Goal: Task Accomplishment & Management: Use online tool/utility

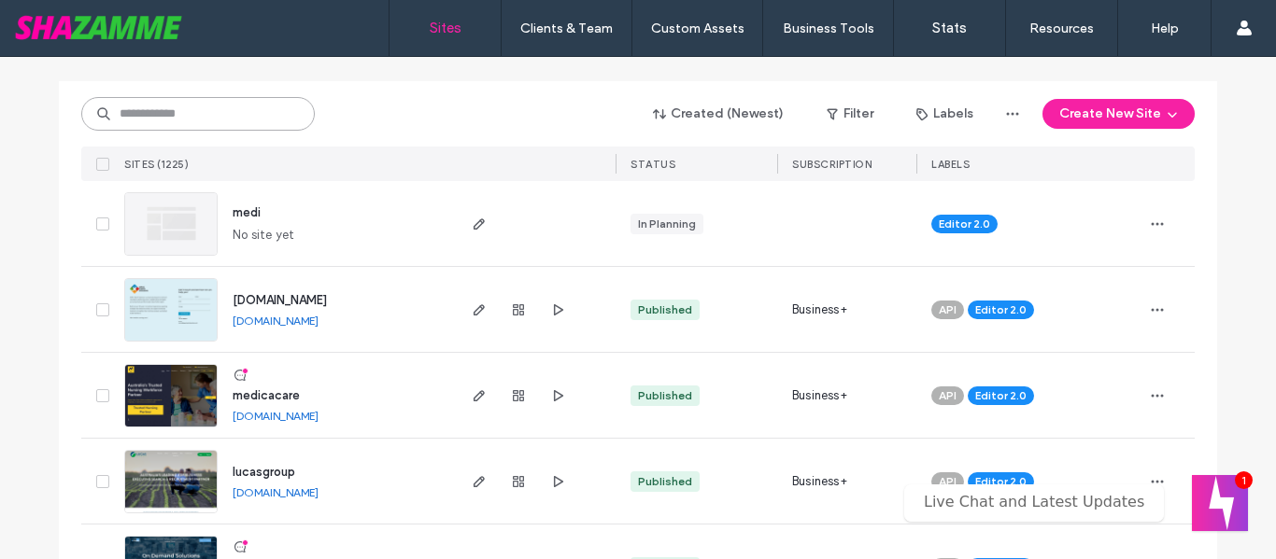
click at [200, 106] on input at bounding box center [197, 114] width 233 height 34
type input "********"
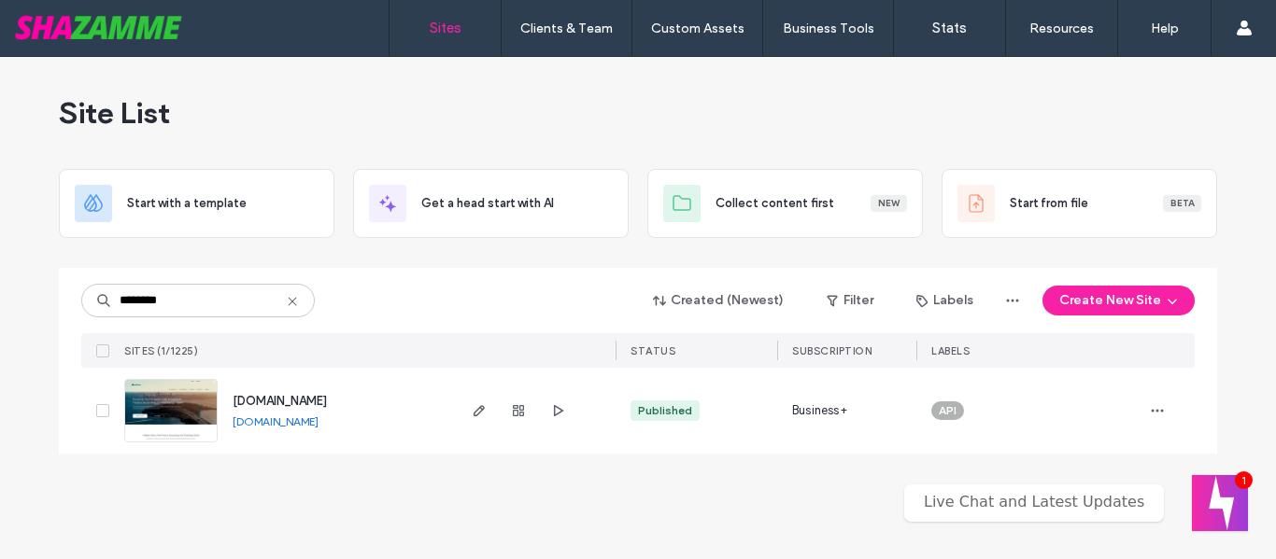
click at [327, 407] on span "[DOMAIN_NAME]" at bounding box center [280, 401] width 94 height 14
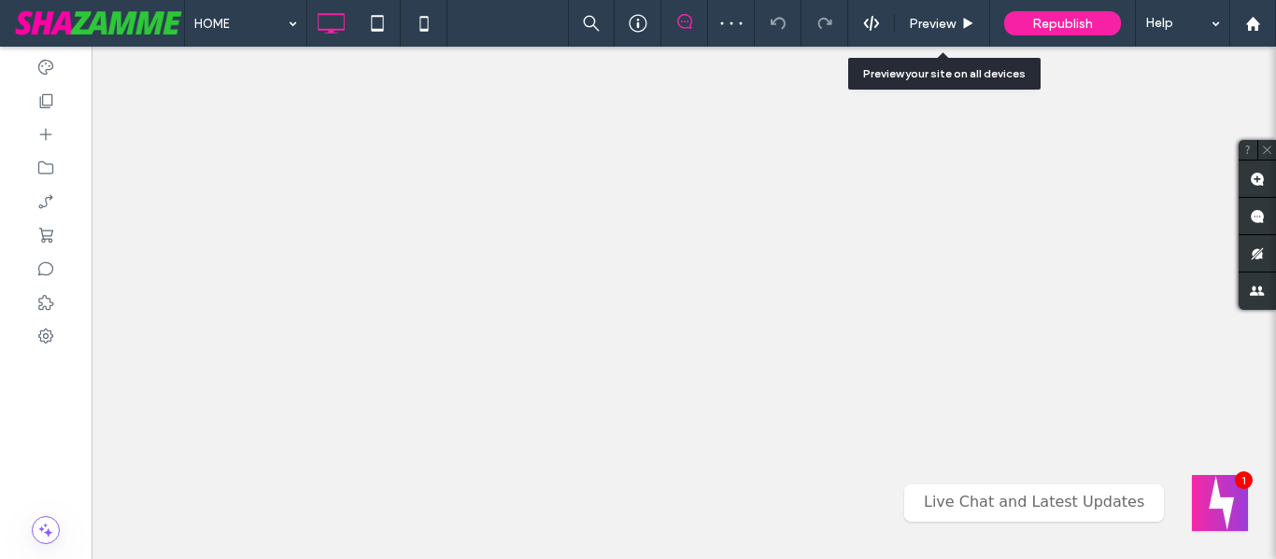
click at [939, 21] on span "Preview" at bounding box center [932, 24] width 47 height 16
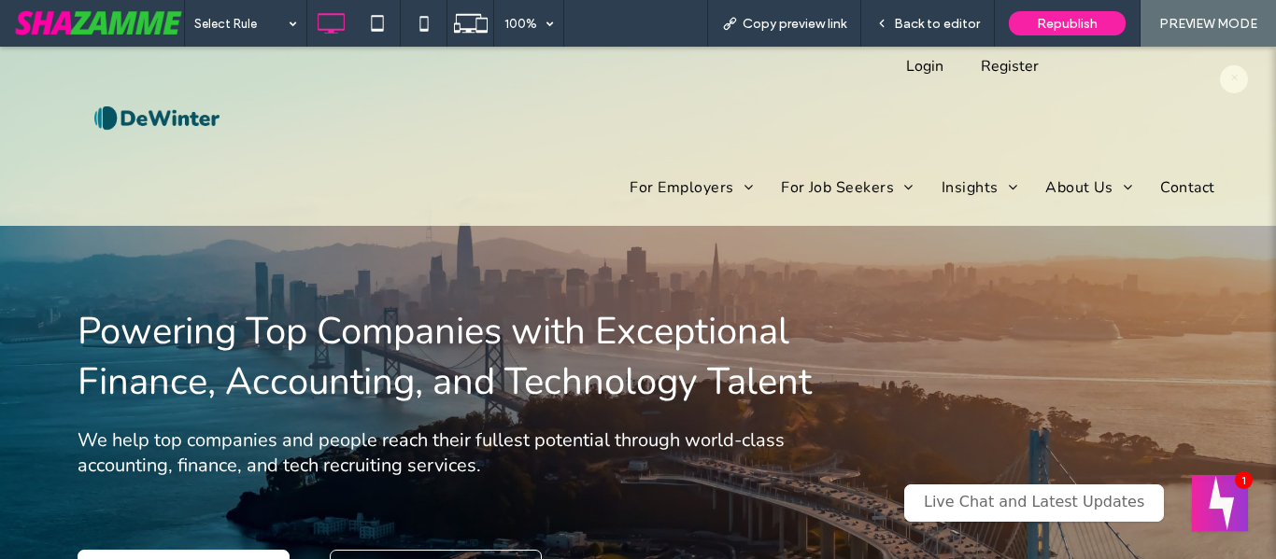
click at [1221, 81] on div "Login Register User Dashboard Client Portal Signout" at bounding box center [1067, 66] width 342 height 39
click at [937, 35] on div "Back to editor" at bounding box center [928, 23] width 134 height 47
click at [950, 17] on span "Back to editor" at bounding box center [937, 24] width 86 height 16
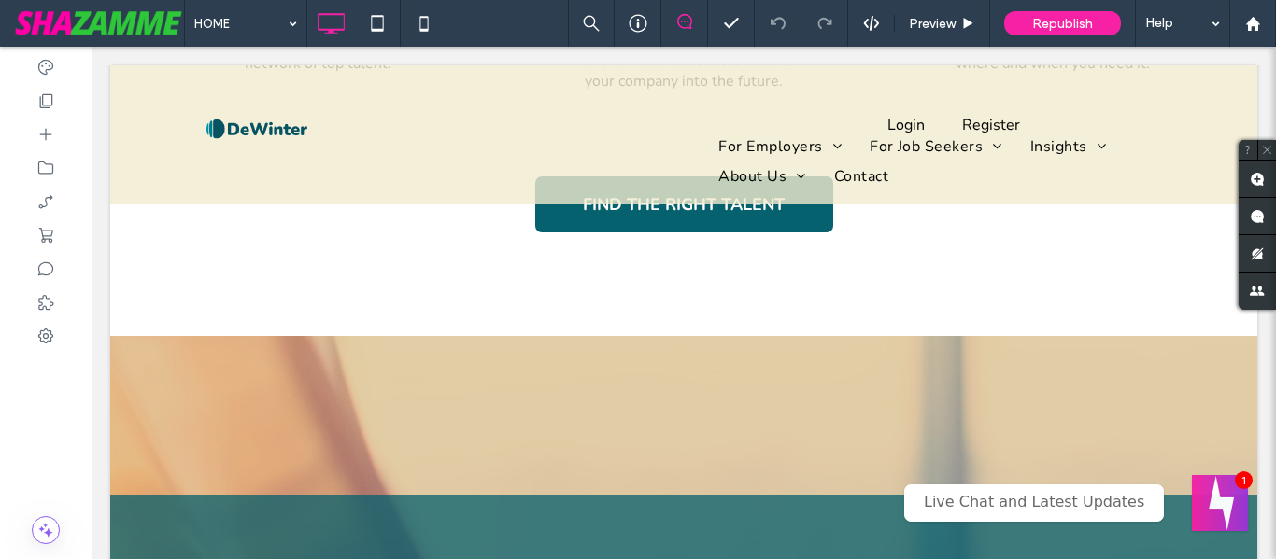
scroll to position [1214, 0]
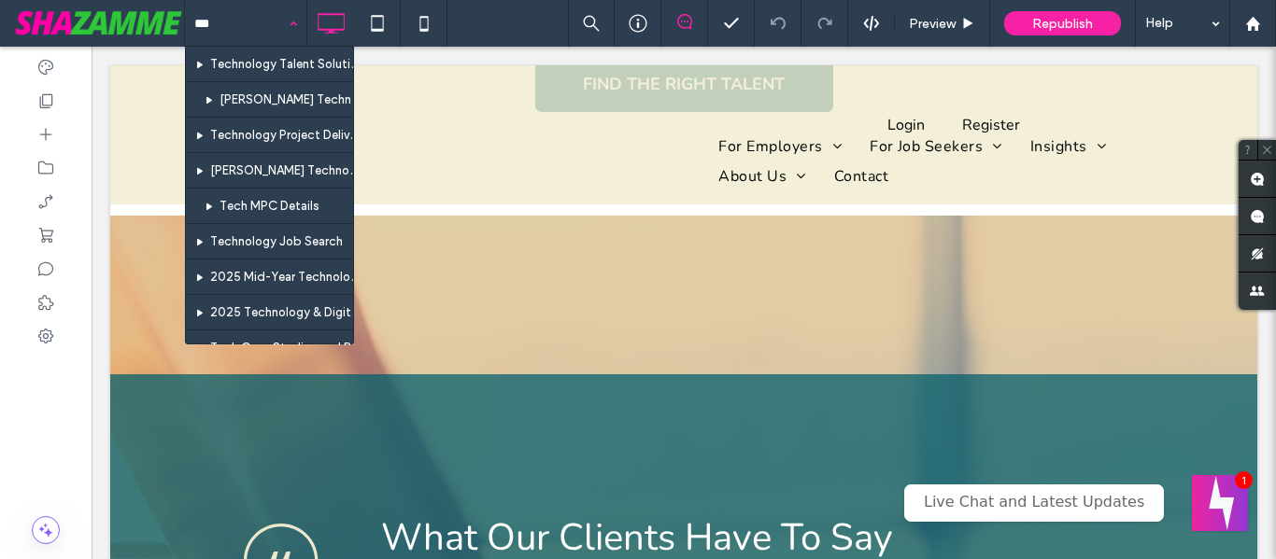
type input "****"
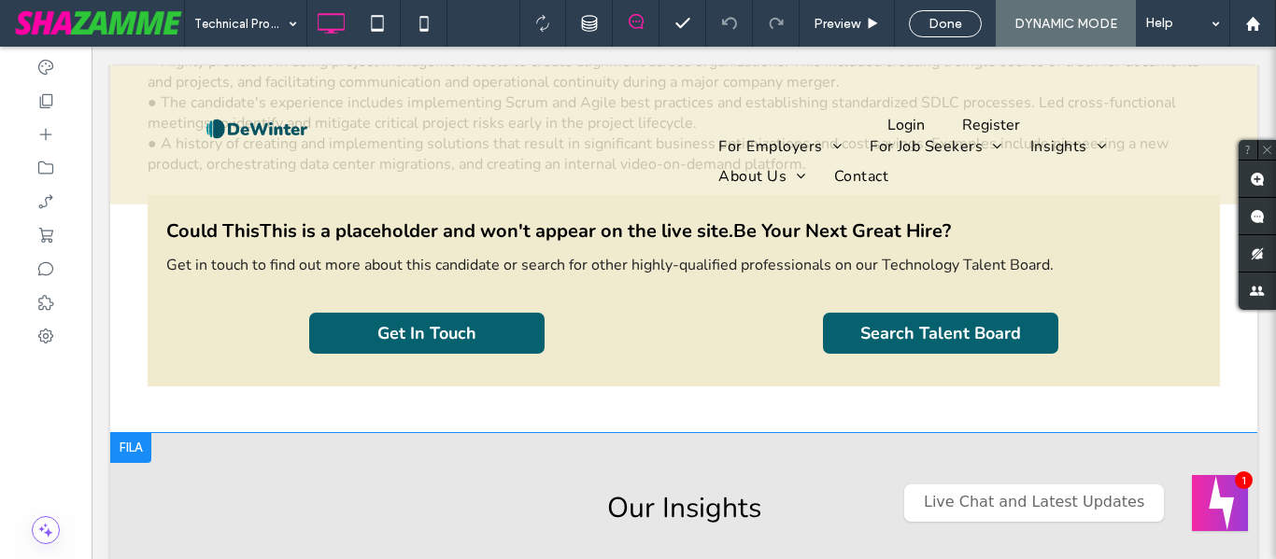
scroll to position [654, 0]
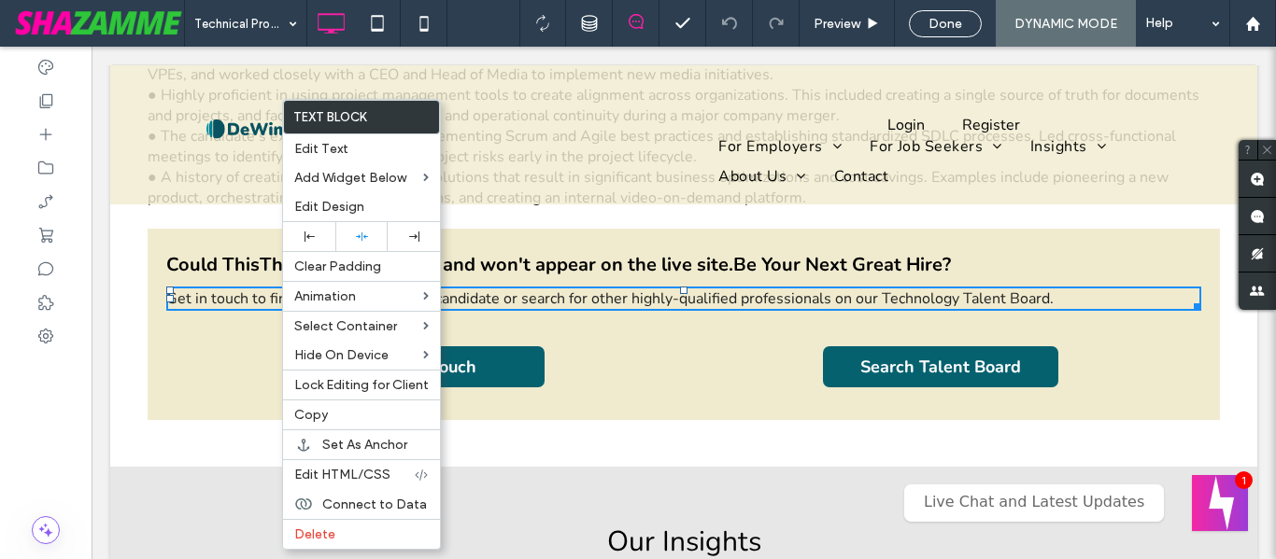
click at [623, 443] on div "Technical Program Manager Location: San Jose , CA Availability: ASAP Profession…" at bounding box center [683, 44] width 1147 height 845
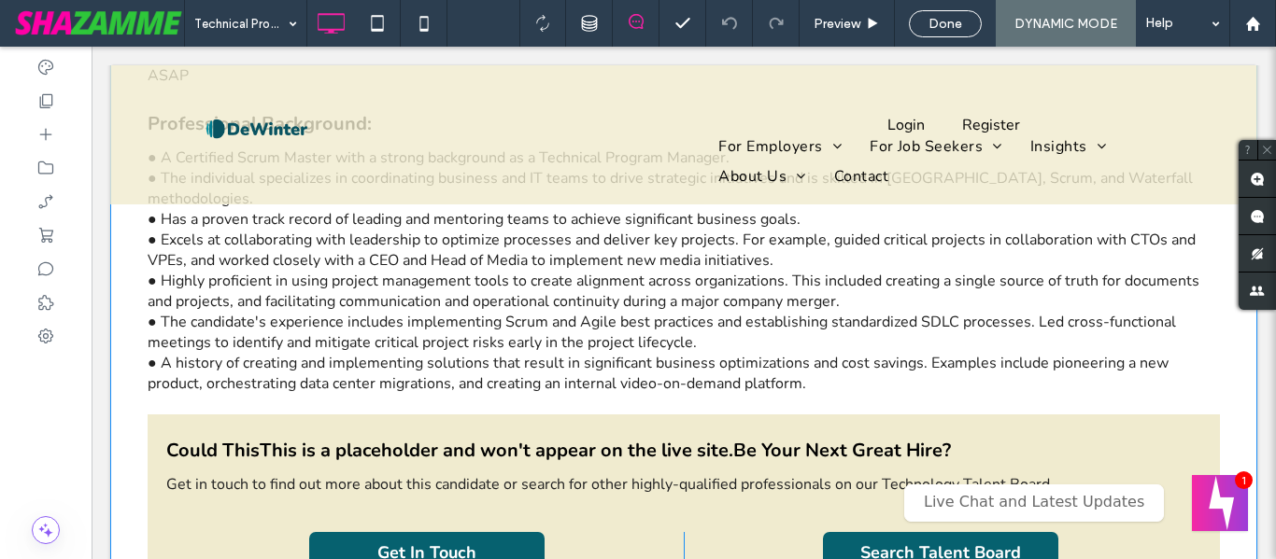
scroll to position [467, 0]
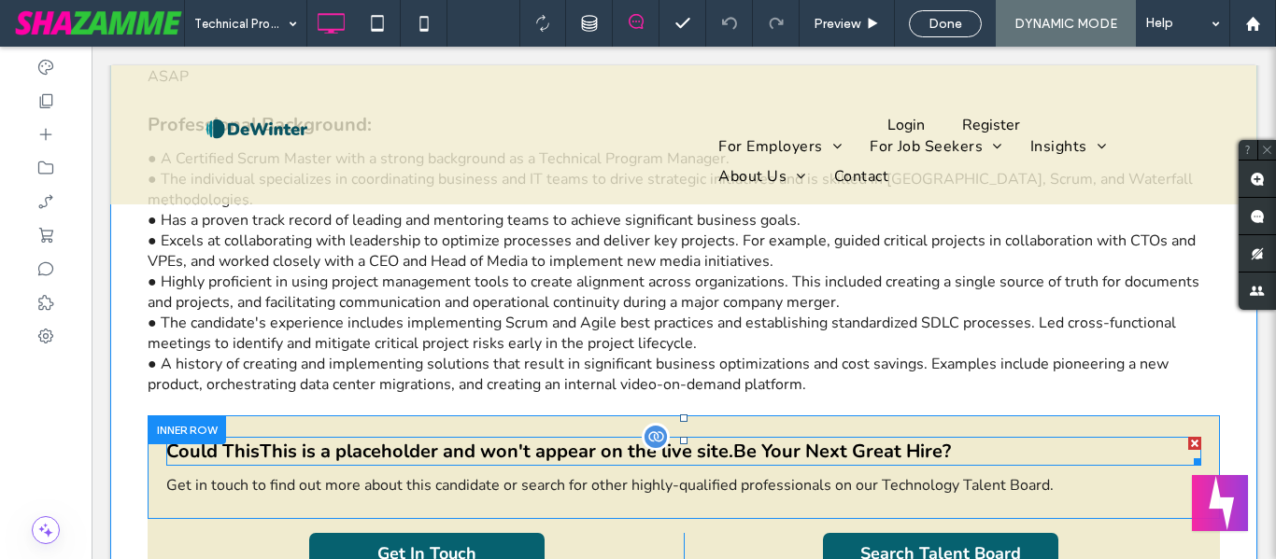
click at [473, 440] on span "This is a placeholder and won't appear on the live site." at bounding box center [496, 451] width 473 height 25
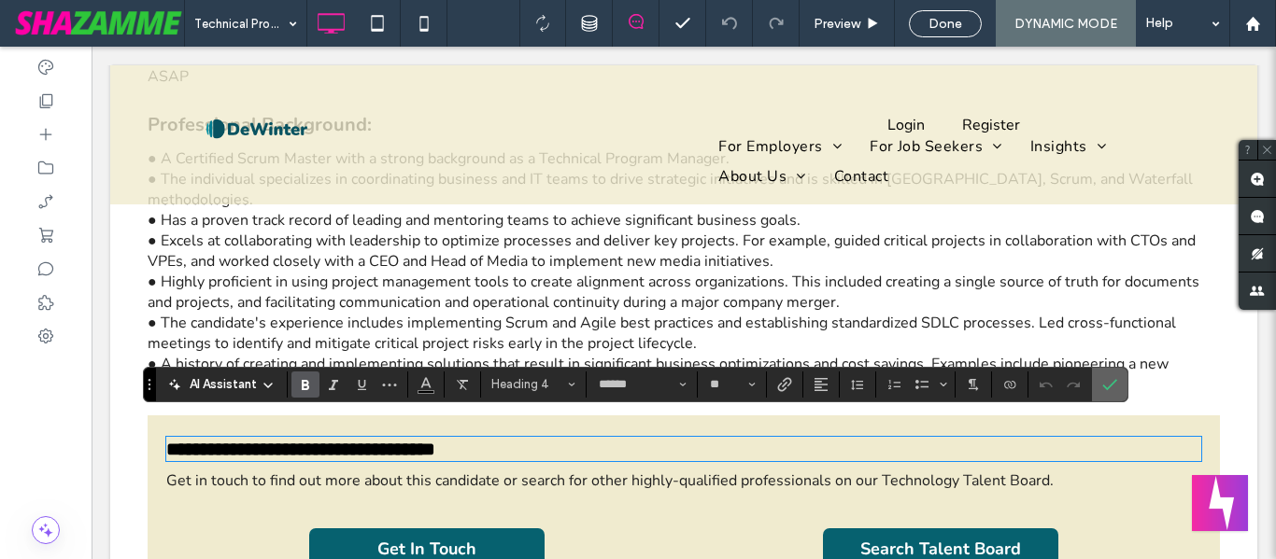
click at [1125, 377] on section at bounding box center [1109, 385] width 35 height 34
click at [1095, 392] on label "Confirm" at bounding box center [1109, 385] width 28 height 34
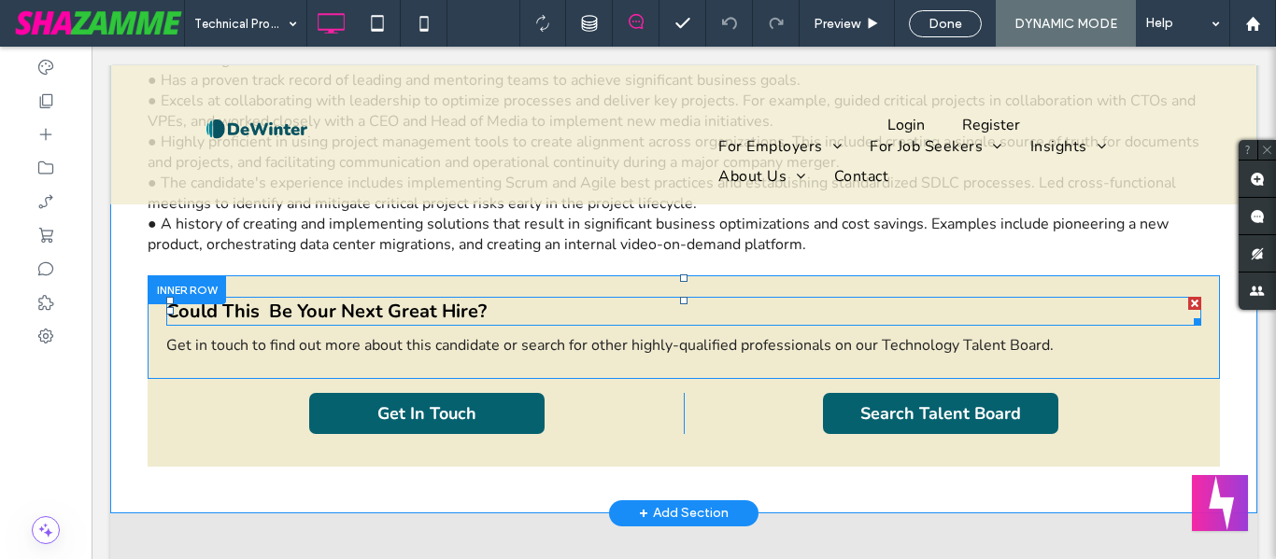
scroll to position [654, 0]
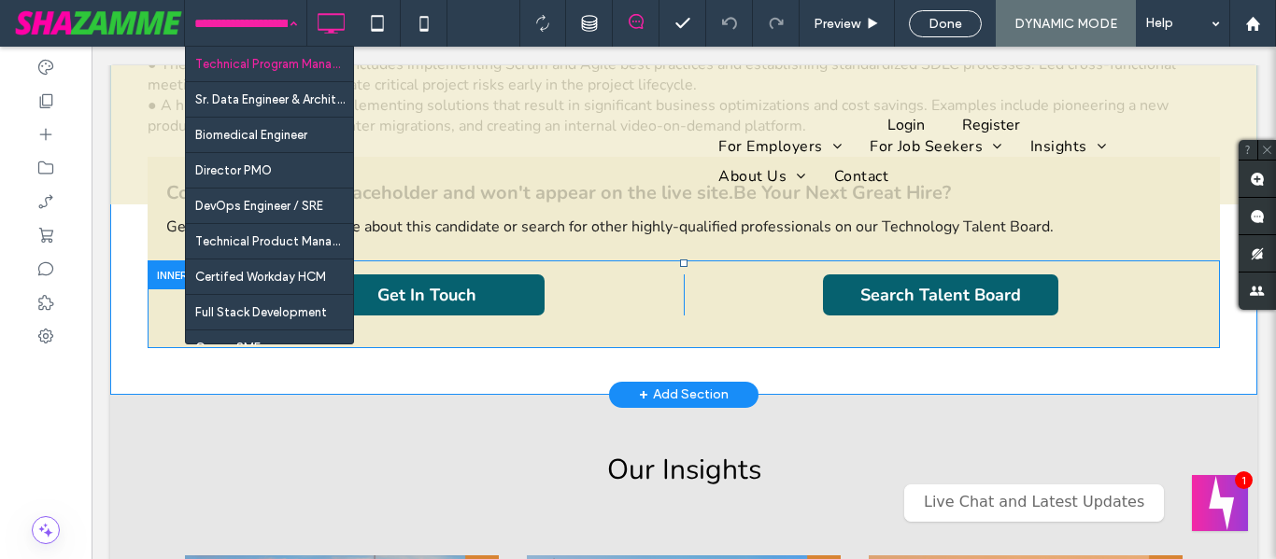
scroll to position [654, 0]
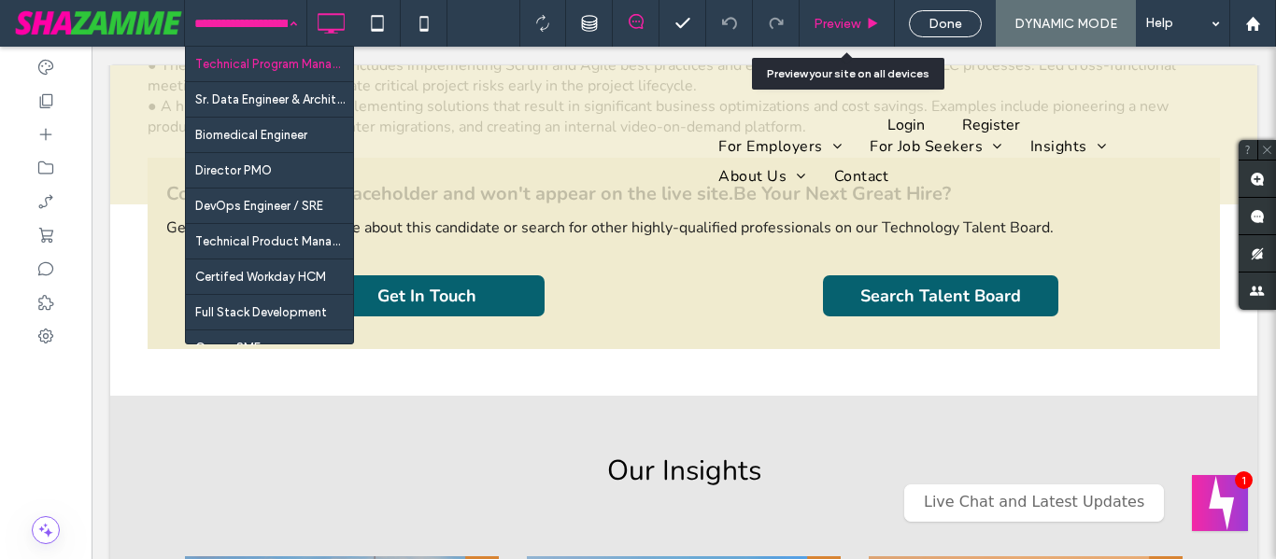
click at [857, 27] on span "Preview" at bounding box center [836, 24] width 47 height 16
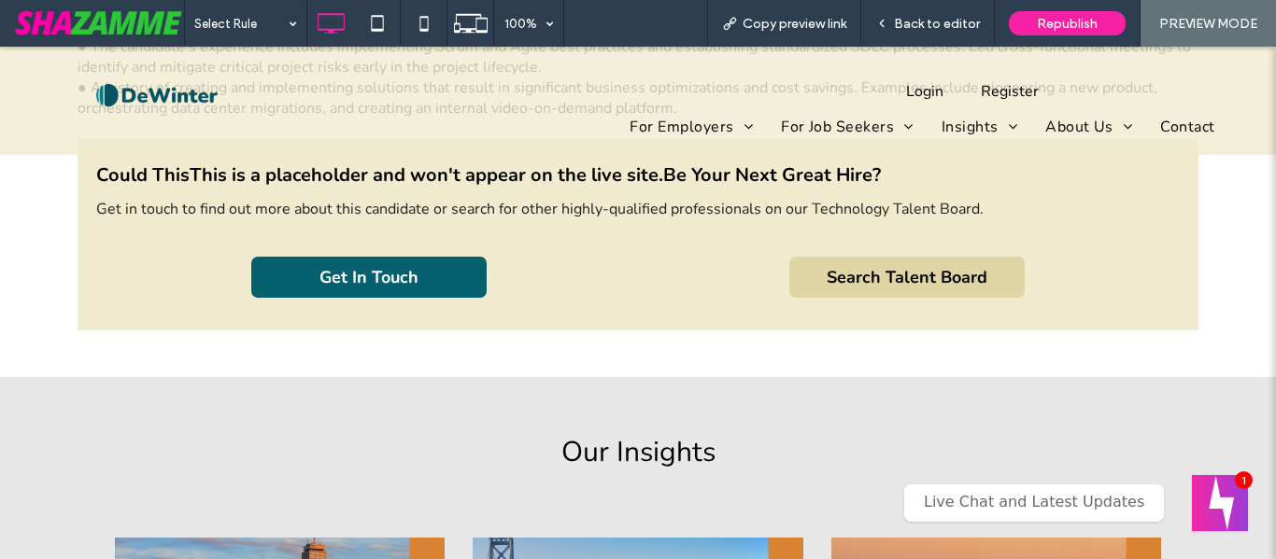
click at [896, 266] on span "Search Talent Board" at bounding box center [906, 277] width 161 height 22
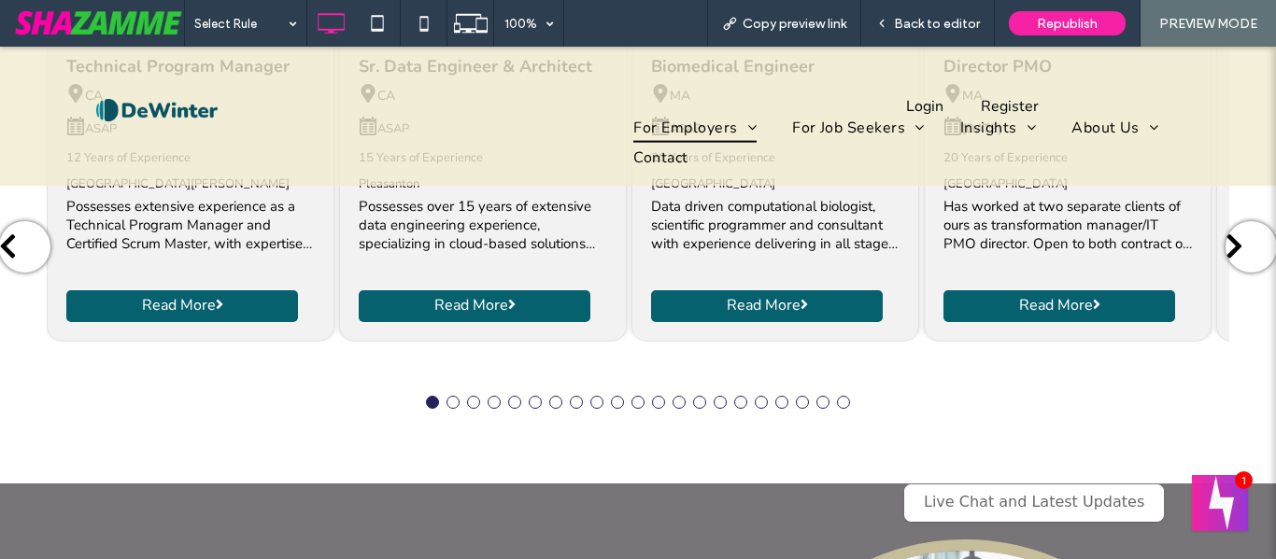
scroll to position [467, 0]
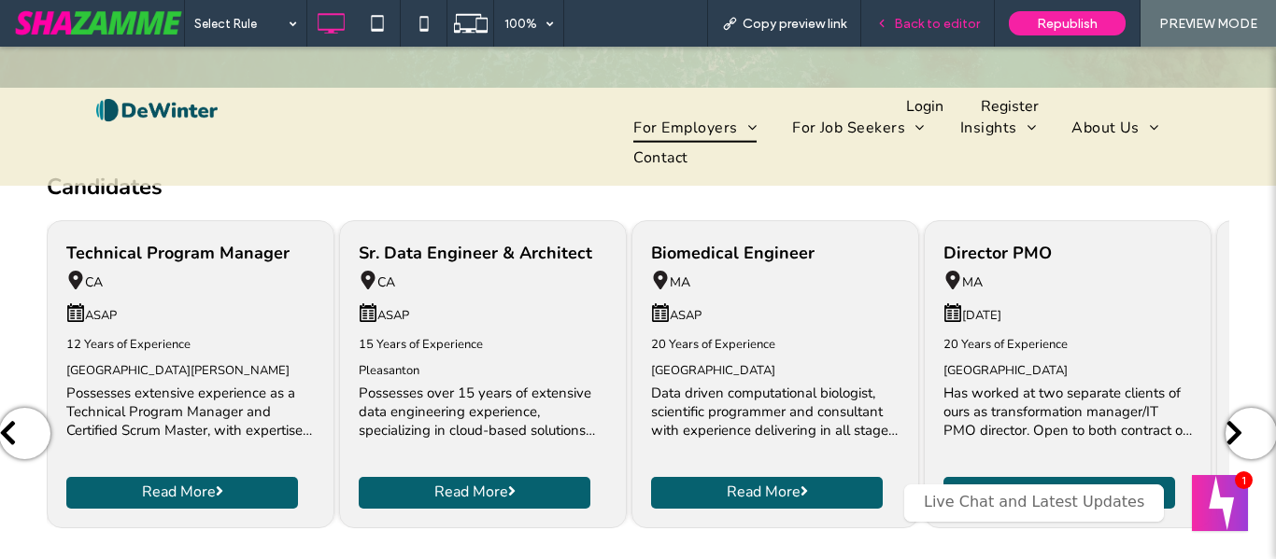
click at [916, 27] on span "Back to editor" at bounding box center [937, 24] width 86 height 16
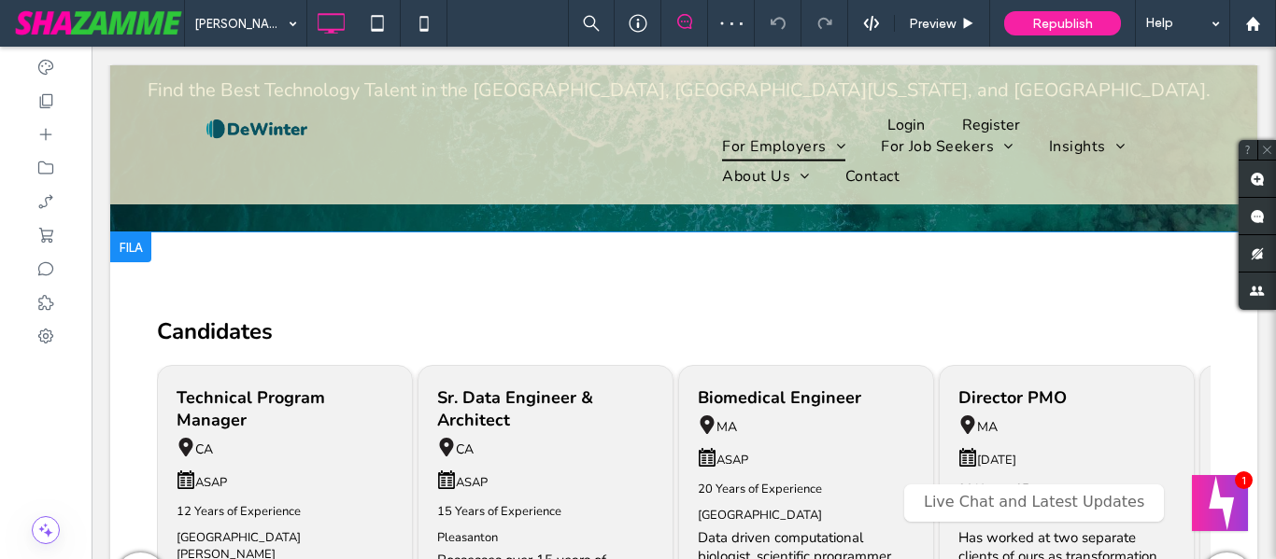
scroll to position [374, 0]
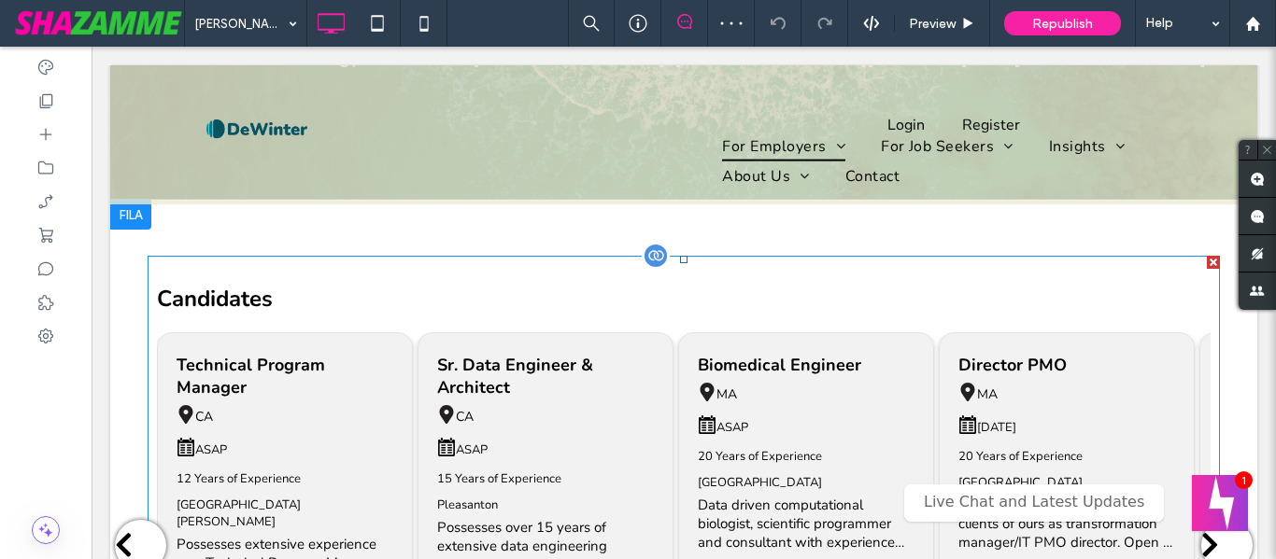
click at [557, 419] on span at bounding box center [684, 491] width 1072 height 471
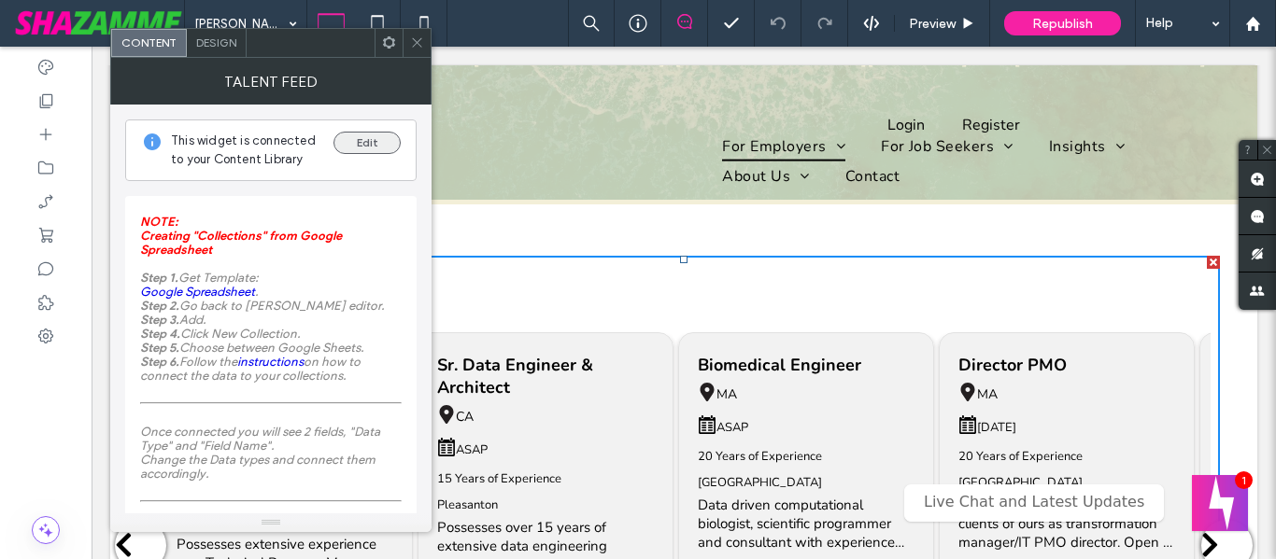
click at [371, 144] on button "Edit" at bounding box center [366, 143] width 67 height 22
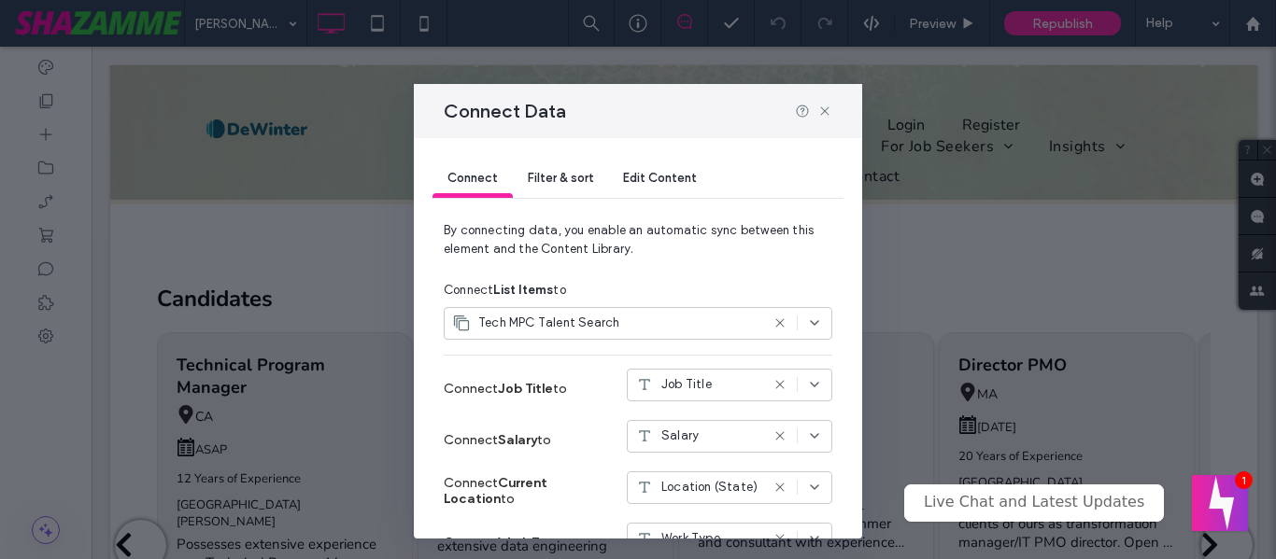
click at [814, 112] on div at bounding box center [813, 111] width 37 height 15
click at [819, 112] on icon at bounding box center [824, 111] width 15 height 15
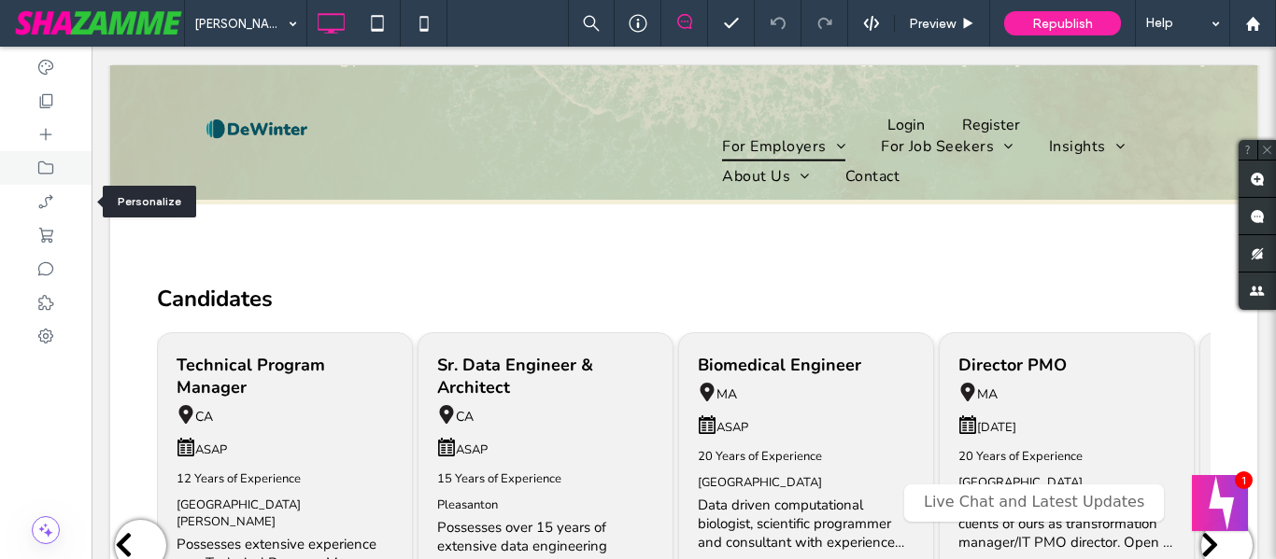
click at [46, 161] on icon at bounding box center [45, 168] width 19 height 19
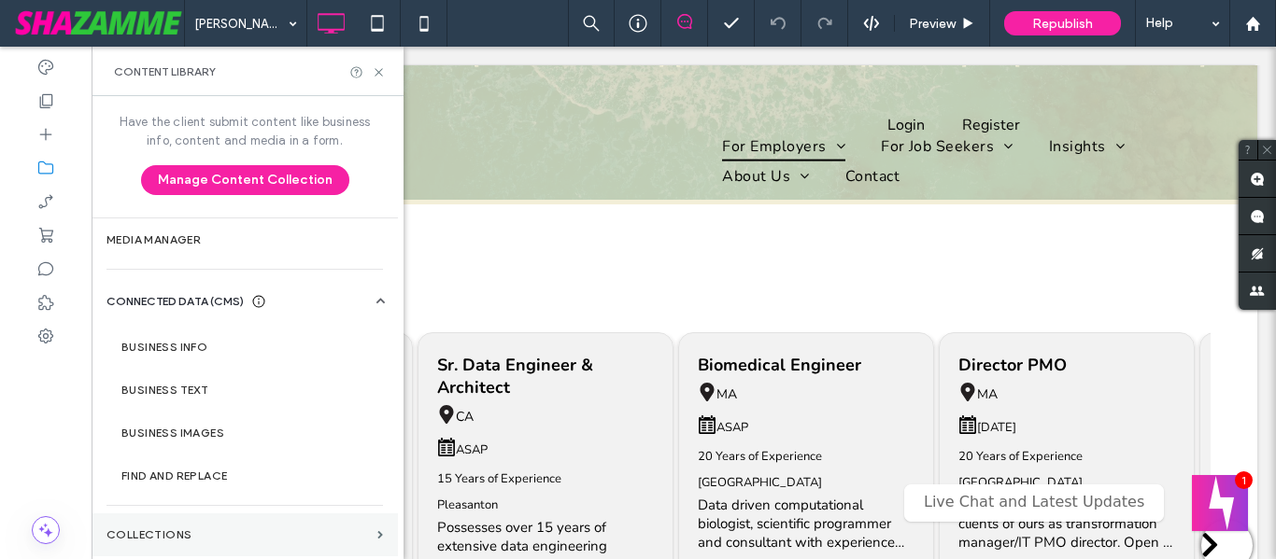
scroll to position [7, 0]
click at [233, 524] on section "Collections" at bounding box center [245, 534] width 306 height 43
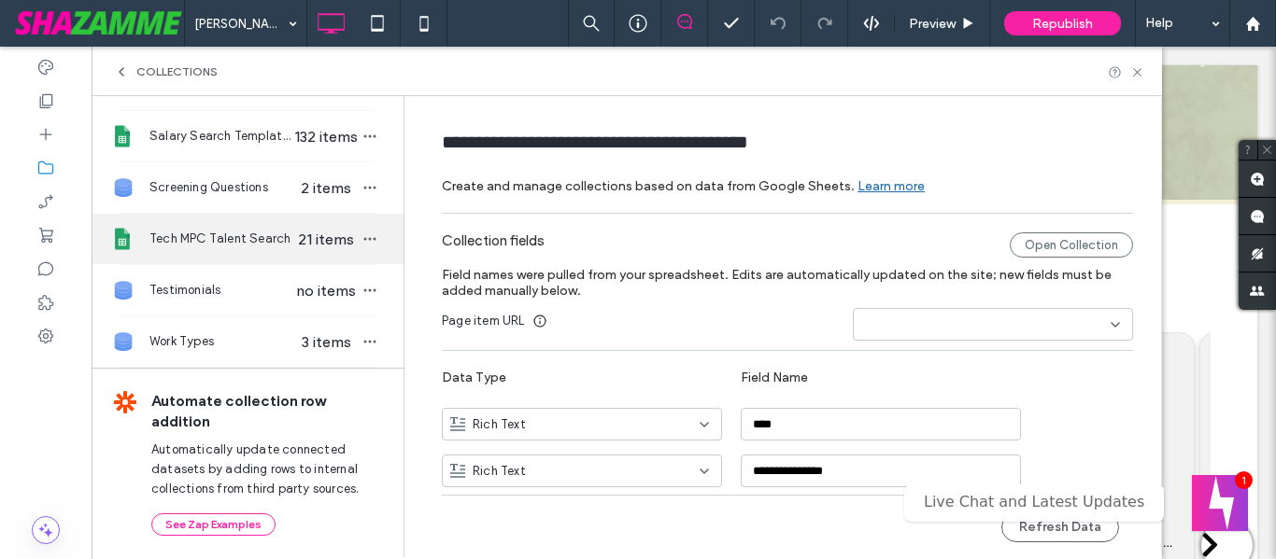
scroll to position [585, 0]
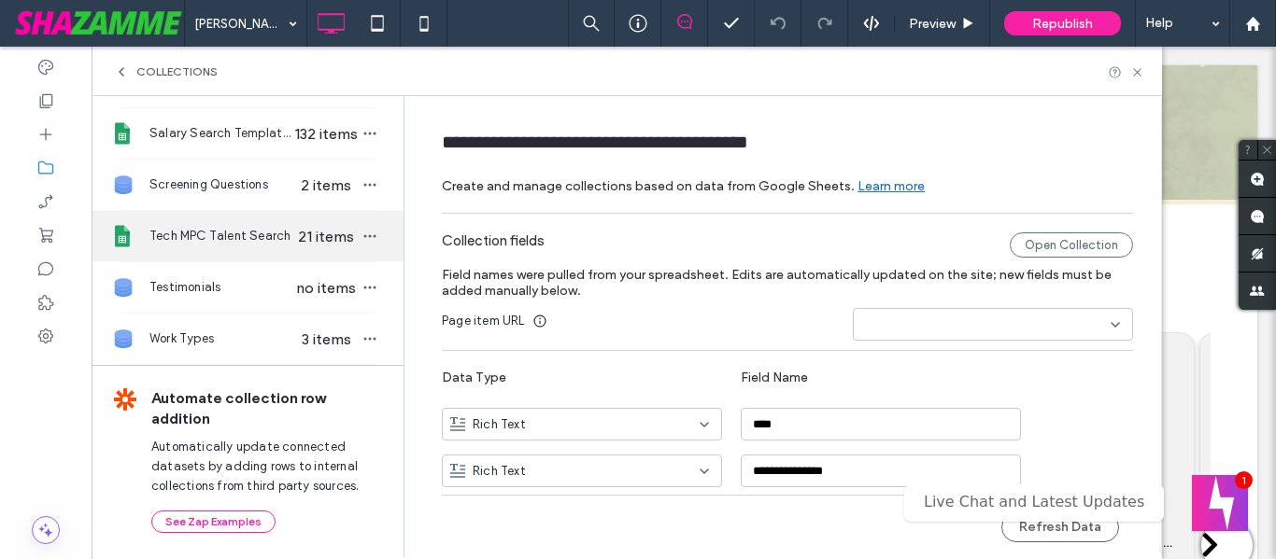
click at [245, 229] on span "Tech MPC Talent Search" at bounding box center [221, 236] width 144 height 19
type input "**********"
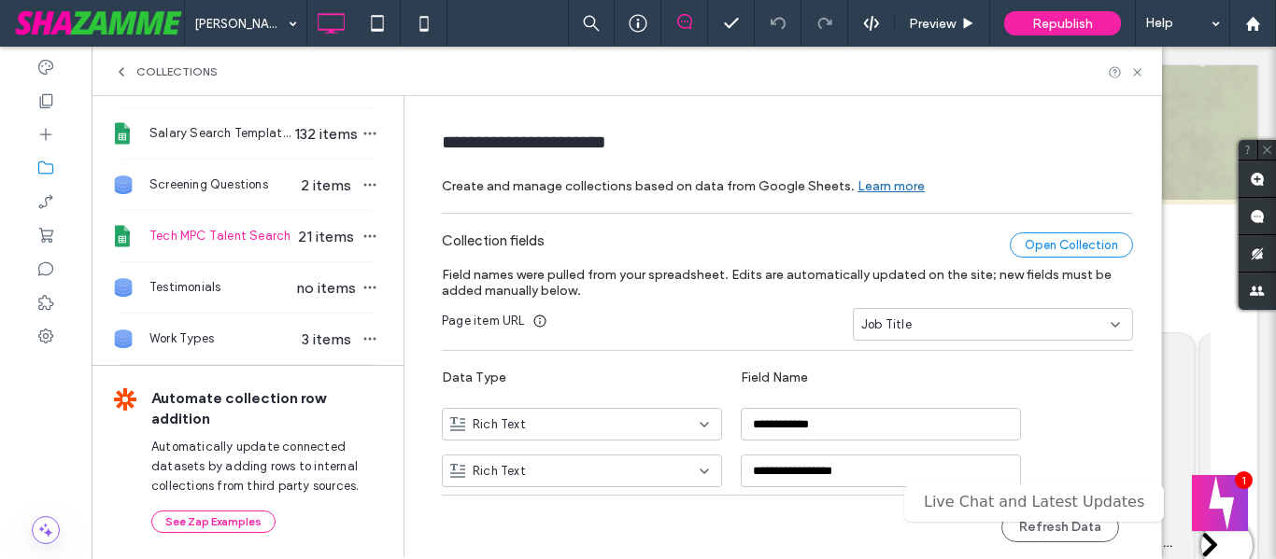
click at [1044, 247] on div "Open Collection" at bounding box center [1070, 245] width 123 height 25
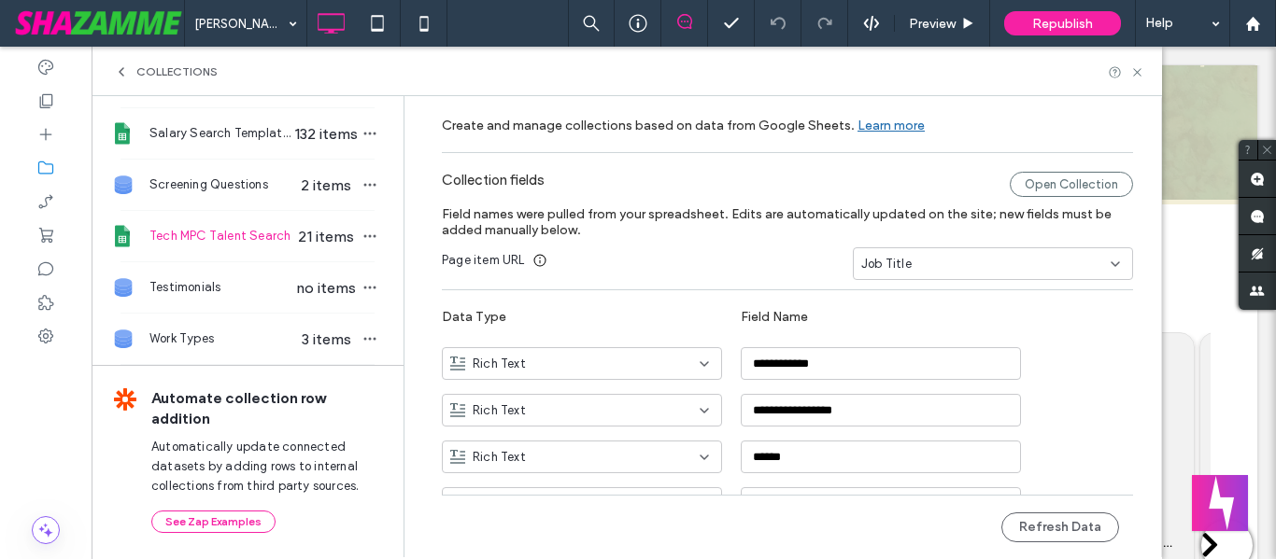
scroll to position [467, 0]
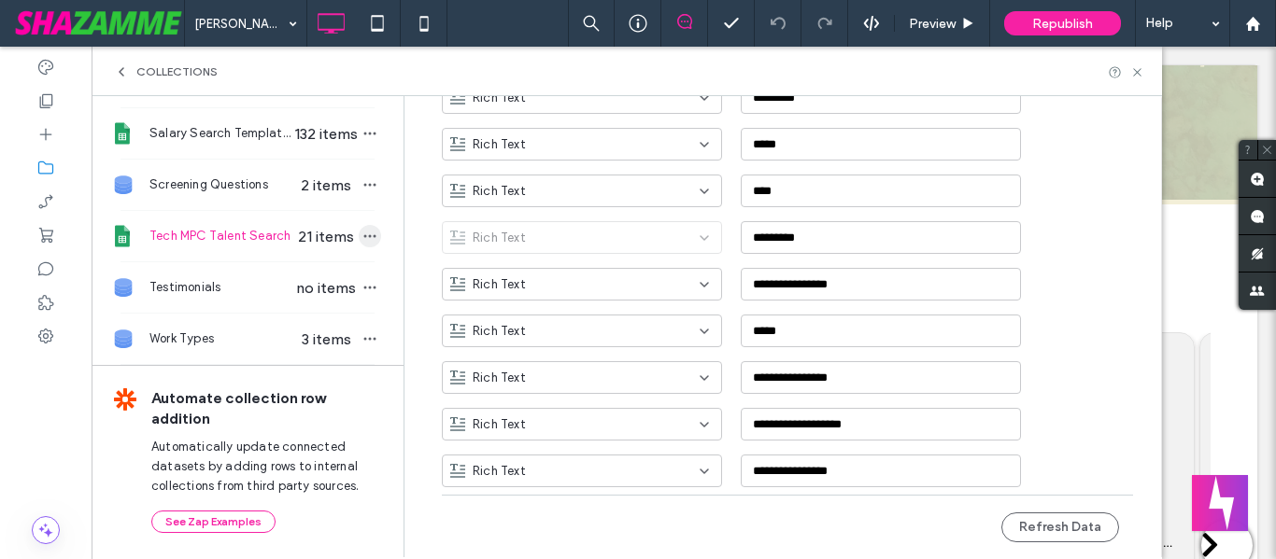
click at [362, 239] on icon "button" at bounding box center [369, 236] width 15 height 15
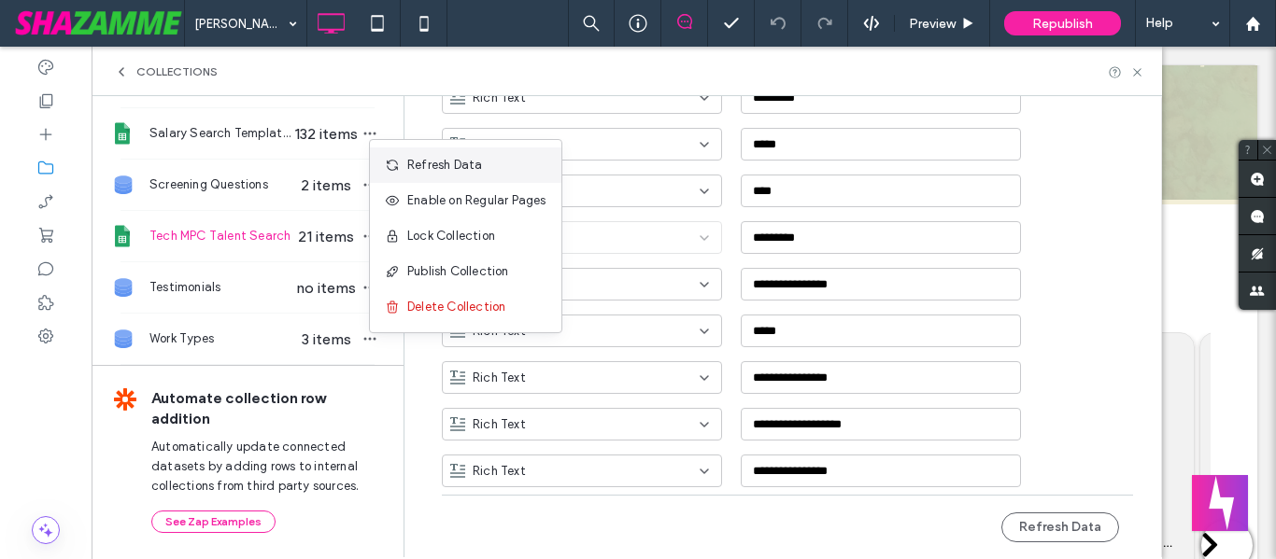
click at [473, 172] on span "Refresh Data" at bounding box center [444, 165] width 75 height 19
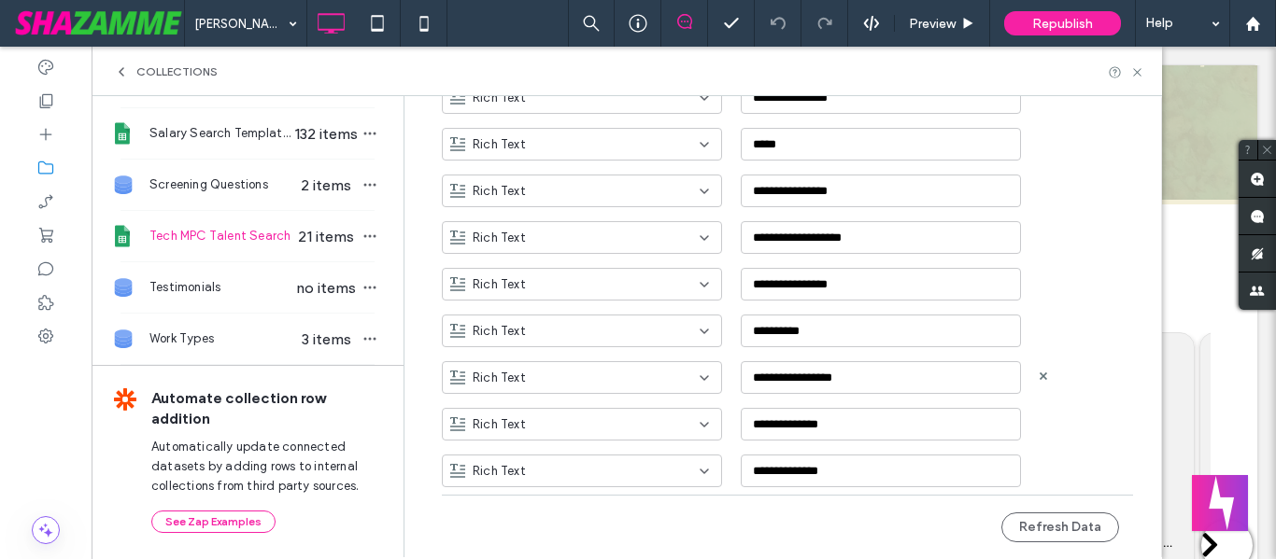
scroll to position [699, 0]
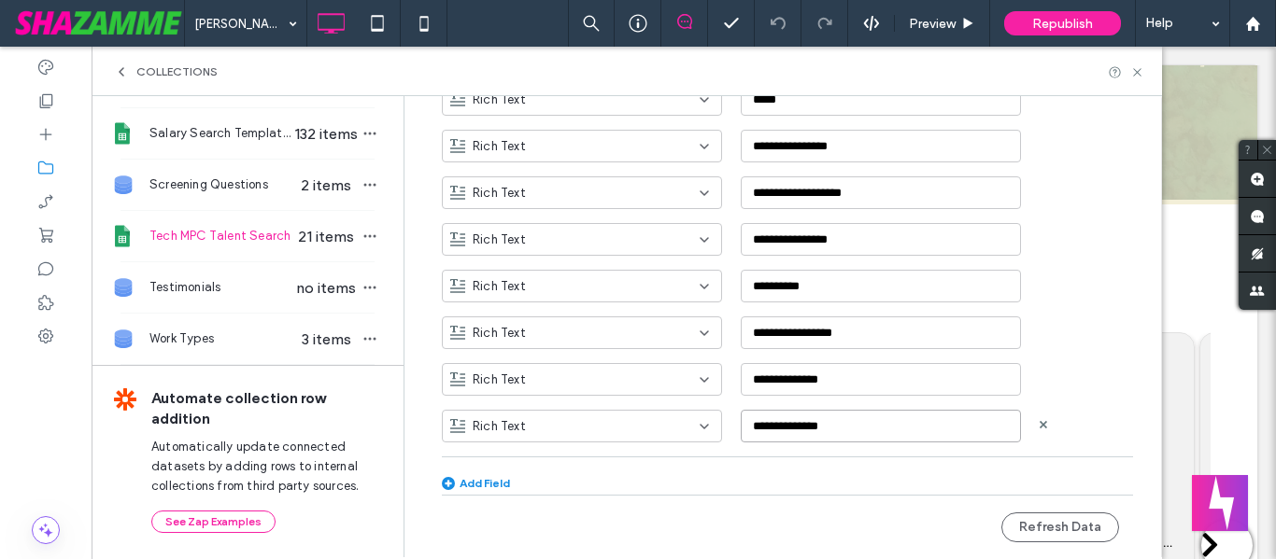
click at [764, 432] on input "**********" at bounding box center [881, 426] width 280 height 33
click at [796, 424] on input "**********" at bounding box center [881, 426] width 280 height 33
drag, startPoint x: 854, startPoint y: 429, endPoint x: 619, endPoint y: 444, distance: 235.8
click at [619, 444] on div "**********" at bounding box center [787, 17] width 691 height 984
click at [846, 425] on input "**********" at bounding box center [881, 426] width 280 height 33
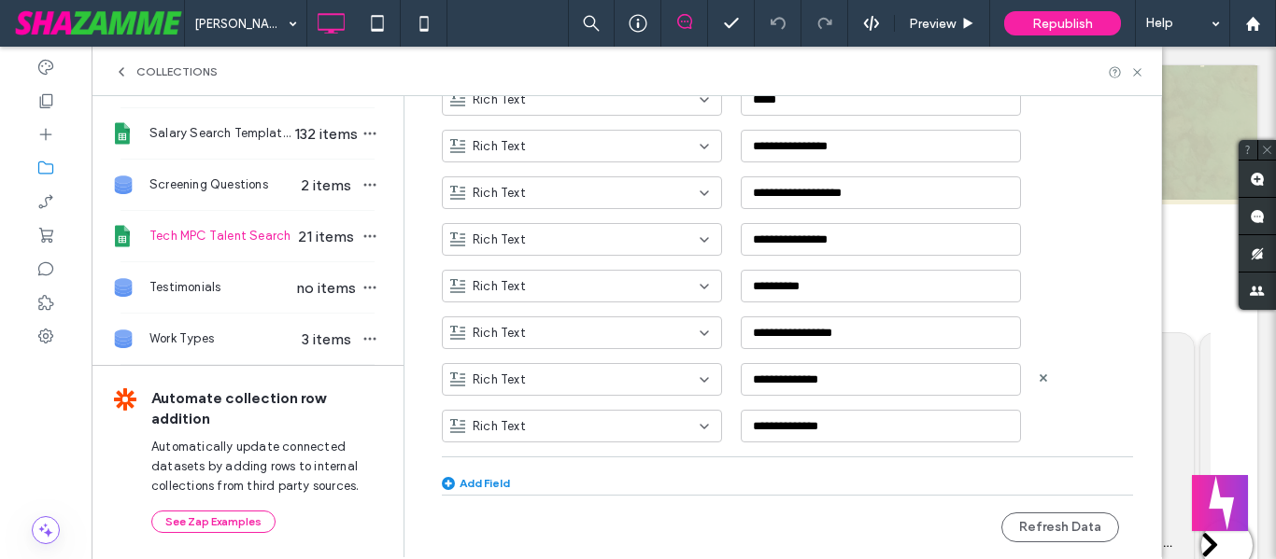
click at [1066, 370] on div "**********" at bounding box center [801, 372] width 719 height 47
click at [741, 424] on input "**********" at bounding box center [881, 426] width 280 height 33
click at [845, 425] on input "**********" at bounding box center [881, 426] width 280 height 33
click at [1096, 322] on div "**********" at bounding box center [801, 326] width 719 height 47
click at [697, 429] on icon at bounding box center [704, 426] width 15 height 15
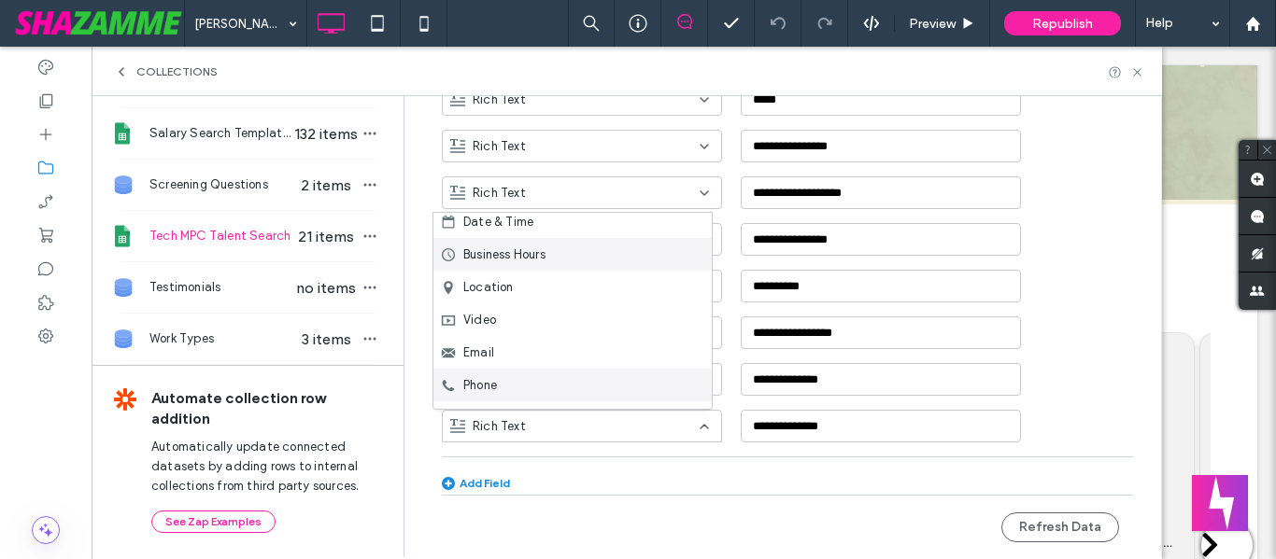
scroll to position [187, 0]
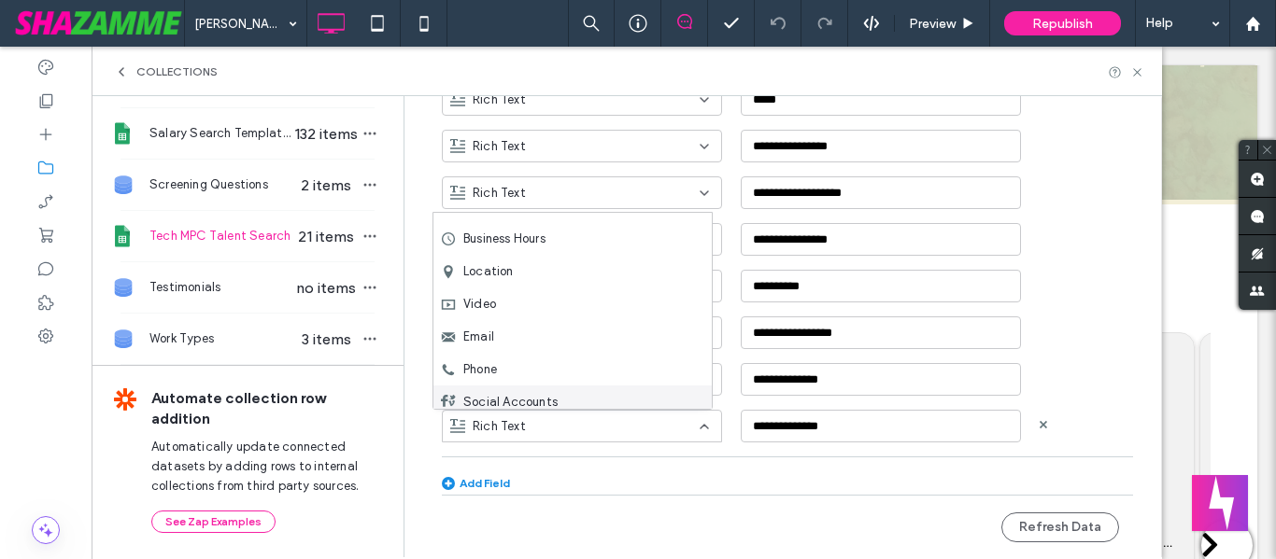
click at [701, 419] on icon at bounding box center [704, 426] width 15 height 15
click at [702, 431] on div "Rich Text" at bounding box center [582, 426] width 280 height 33
click at [699, 430] on icon at bounding box center [704, 426] width 15 height 15
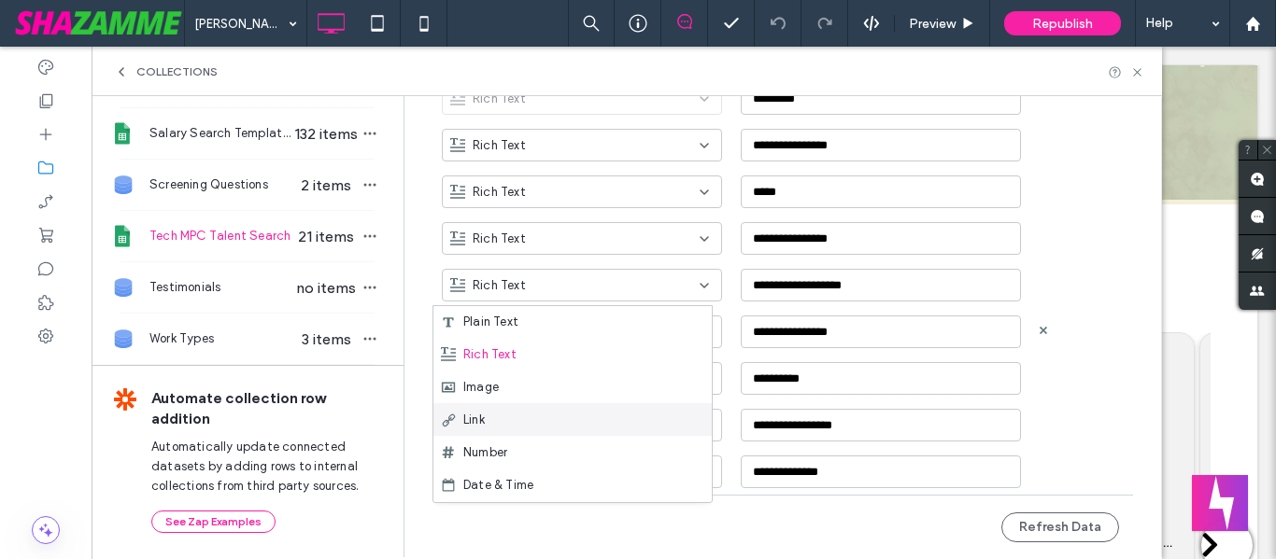
scroll to position [0, 0]
click at [1114, 367] on div "**********" at bounding box center [801, 371] width 719 height 47
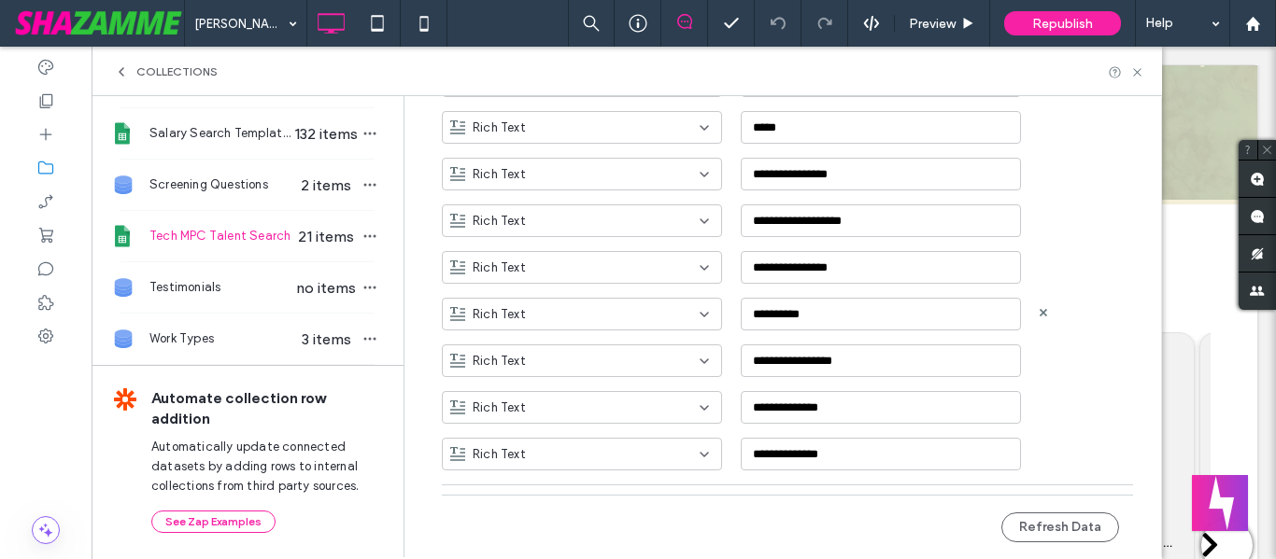
scroll to position [699, 0]
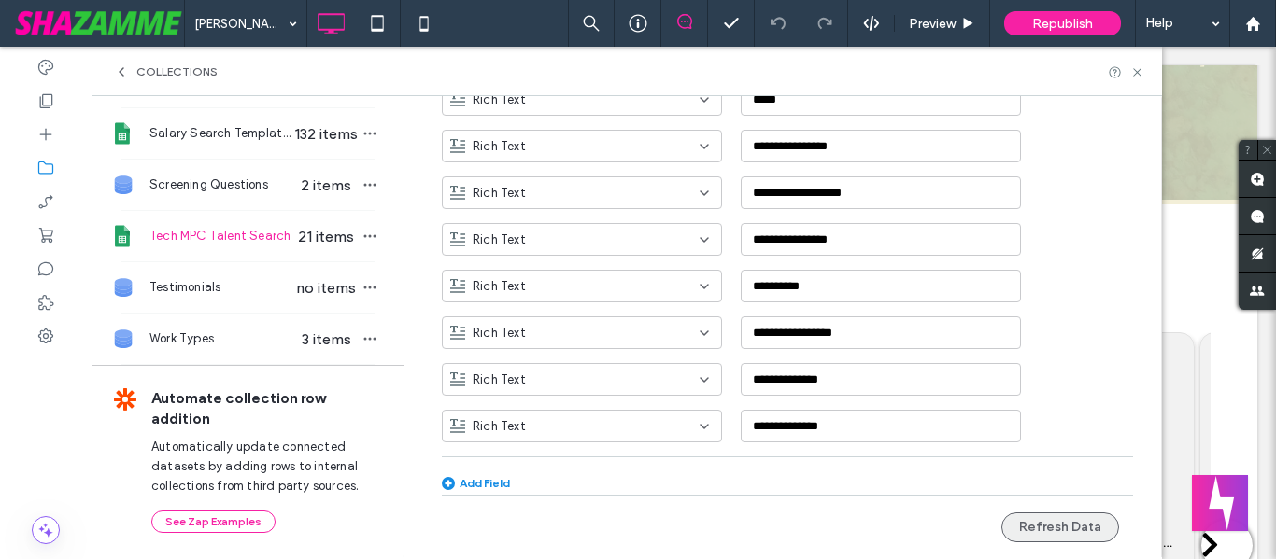
click at [1084, 521] on button "Refresh Data" at bounding box center [1060, 528] width 118 height 30
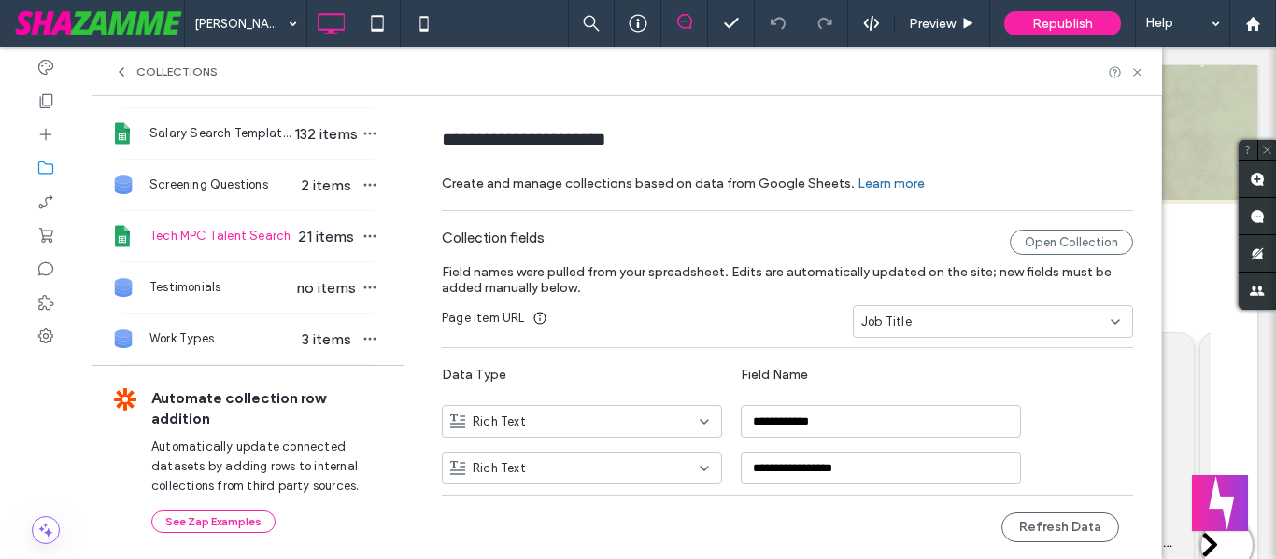
scroll to position [0, 0]
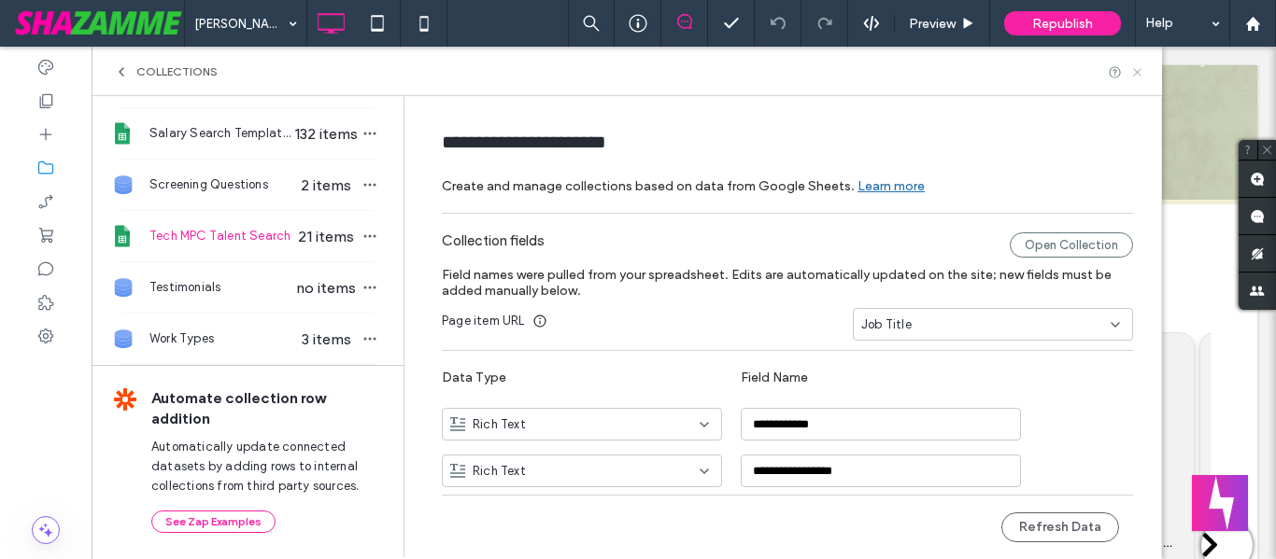
click at [1136, 71] on use at bounding box center [1136, 71] width 7 height 7
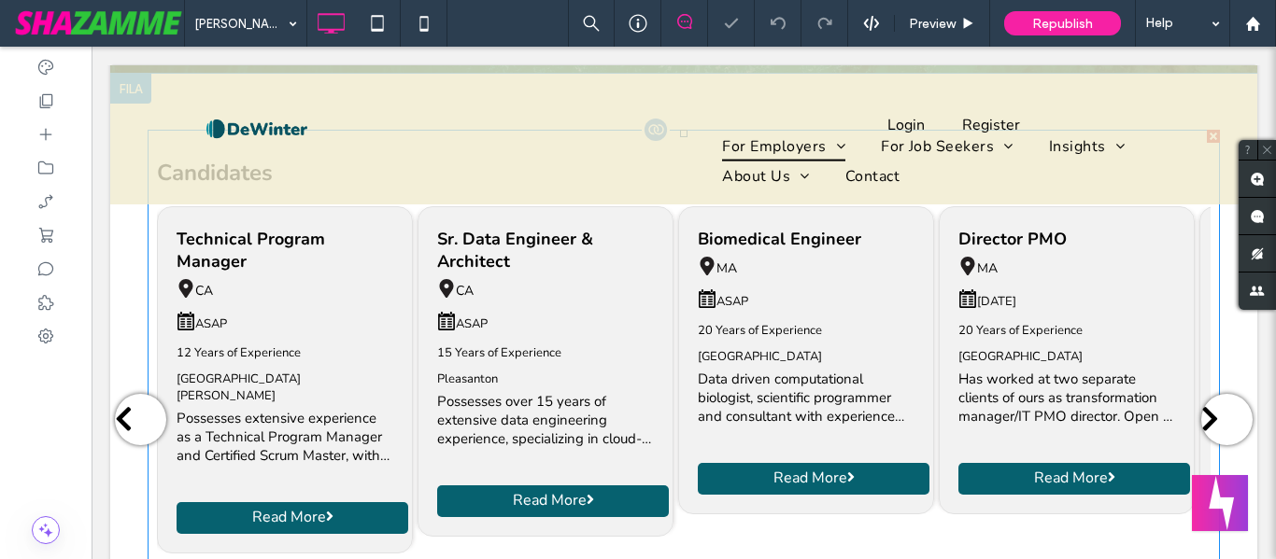
scroll to position [467, 0]
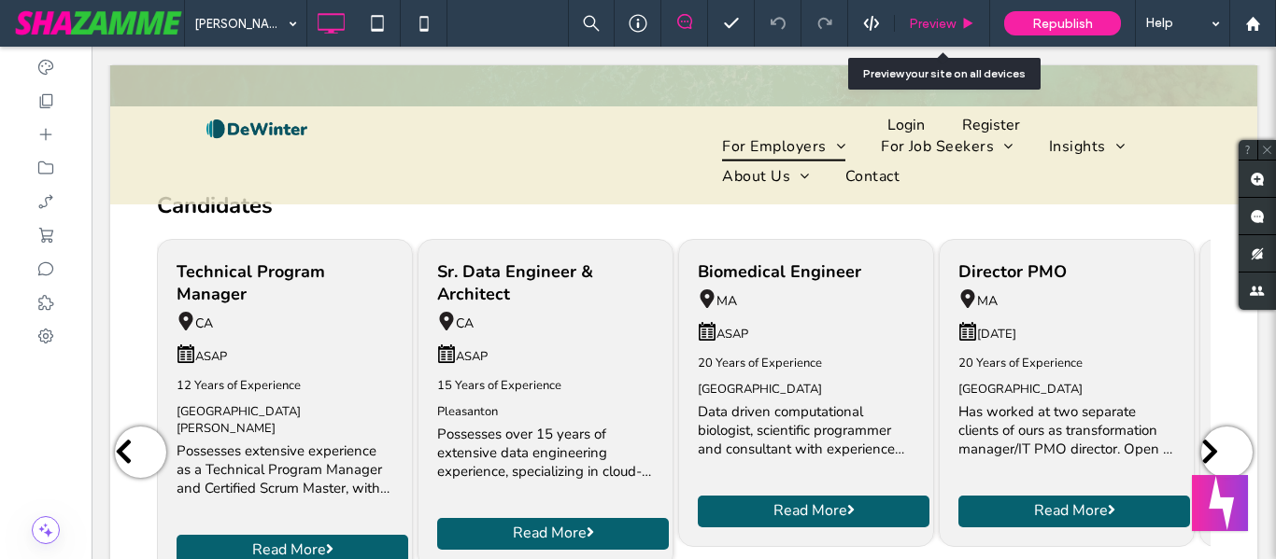
click at [954, 0] on div "Preview" at bounding box center [942, 23] width 95 height 47
click at [952, 18] on span "Preview" at bounding box center [932, 24] width 47 height 16
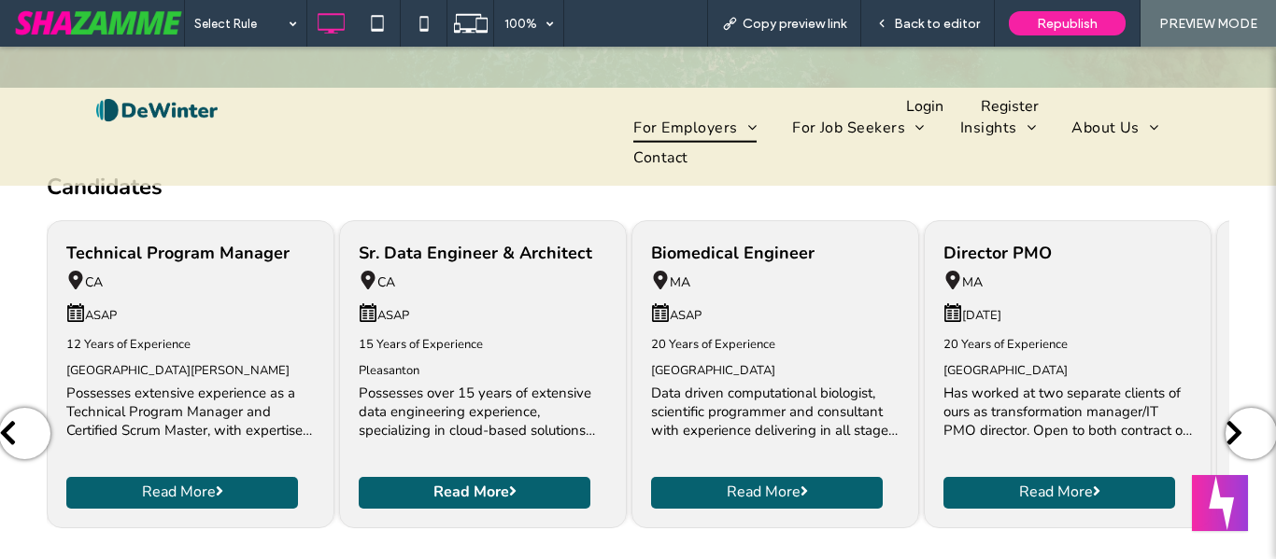
click at [477, 493] on span "Read More" at bounding box center [474, 492] width 83 height 21
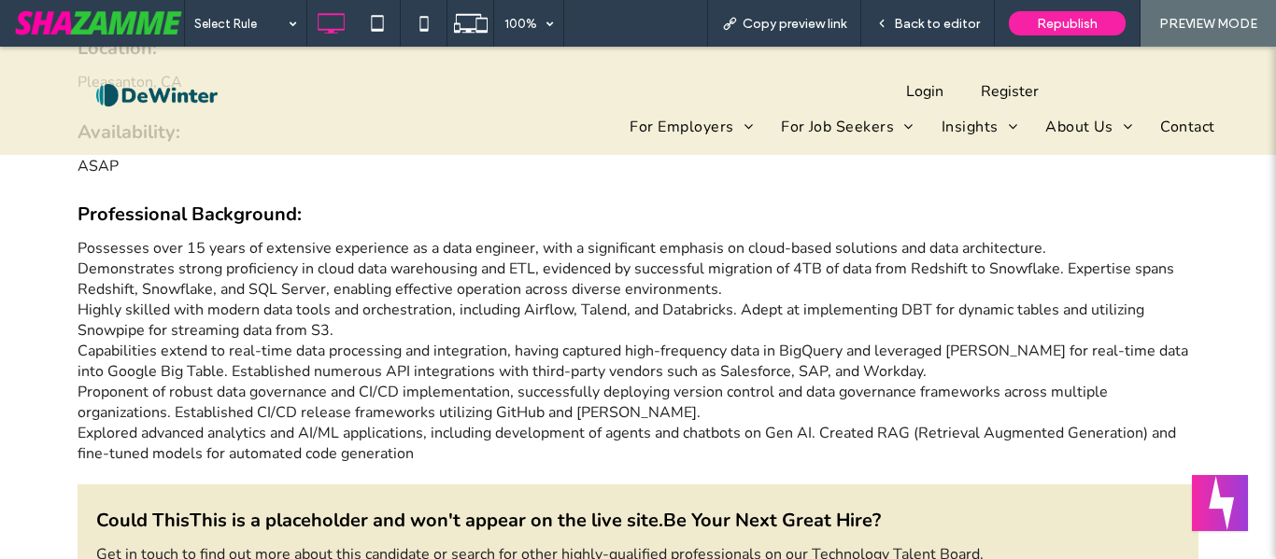
scroll to position [156, 0]
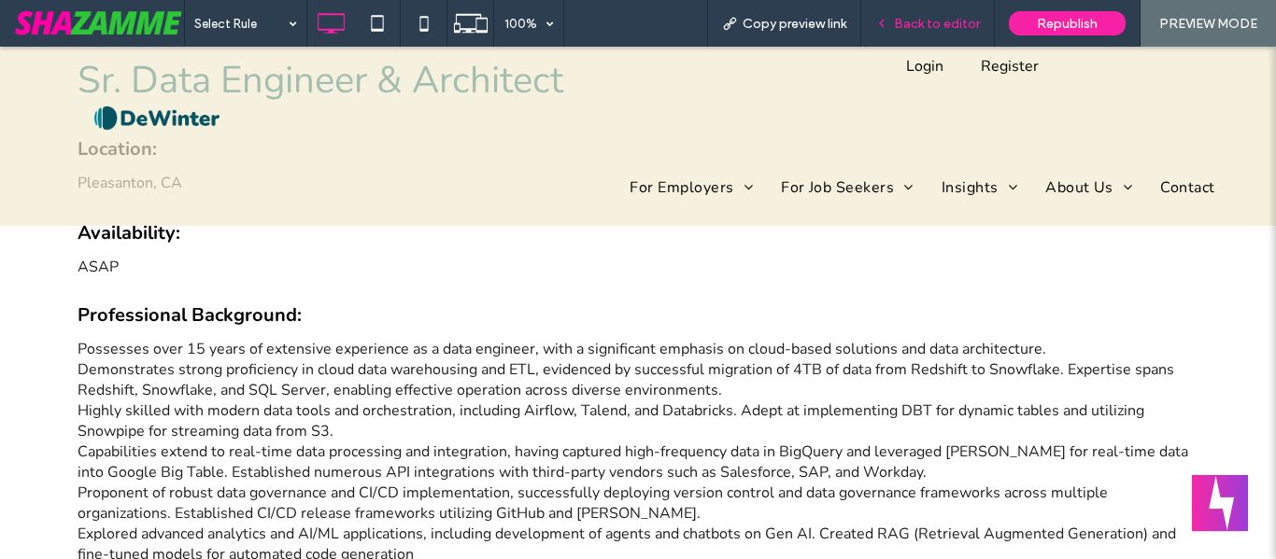
click at [933, 11] on div "Back to editor" at bounding box center [928, 23] width 134 height 47
click at [979, 26] on span "Back to editor" at bounding box center [937, 24] width 86 height 16
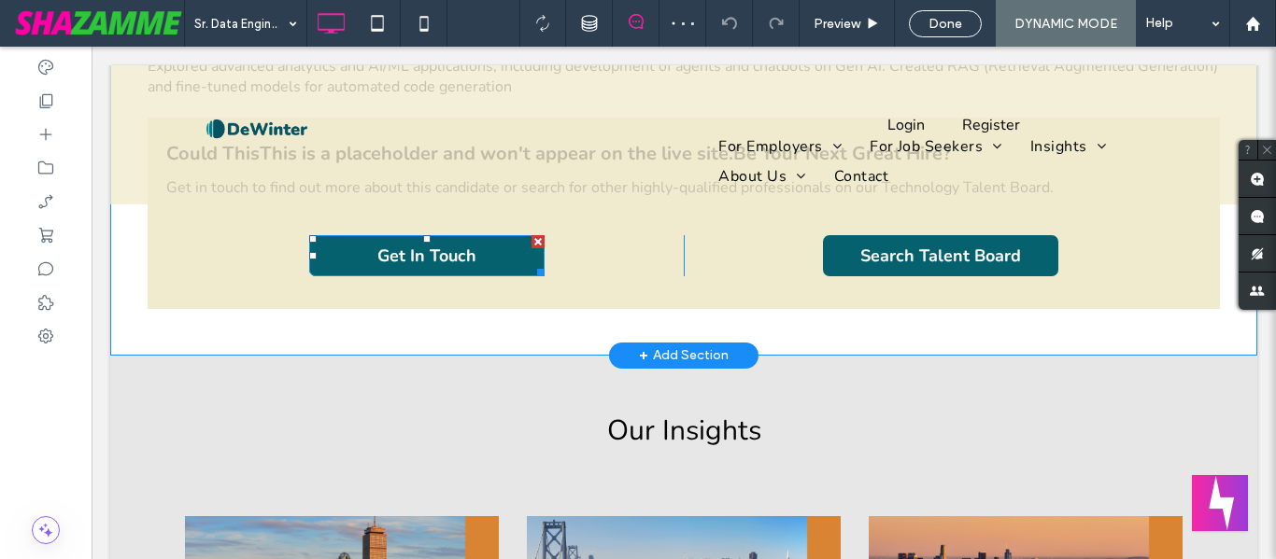
scroll to position [654, 0]
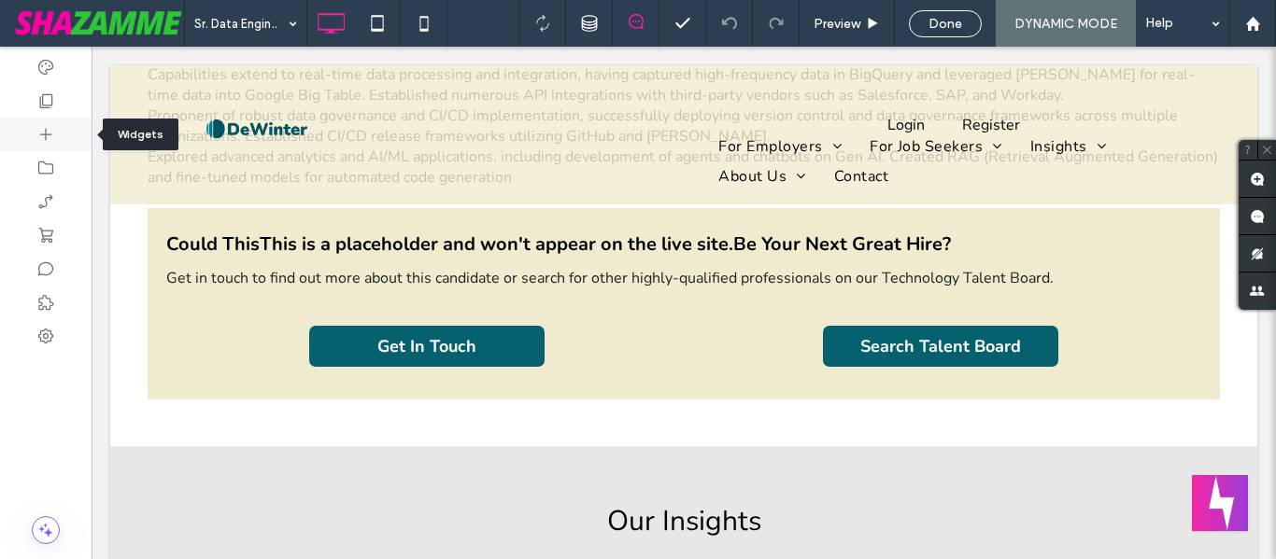
click at [38, 134] on icon at bounding box center [45, 134] width 19 height 19
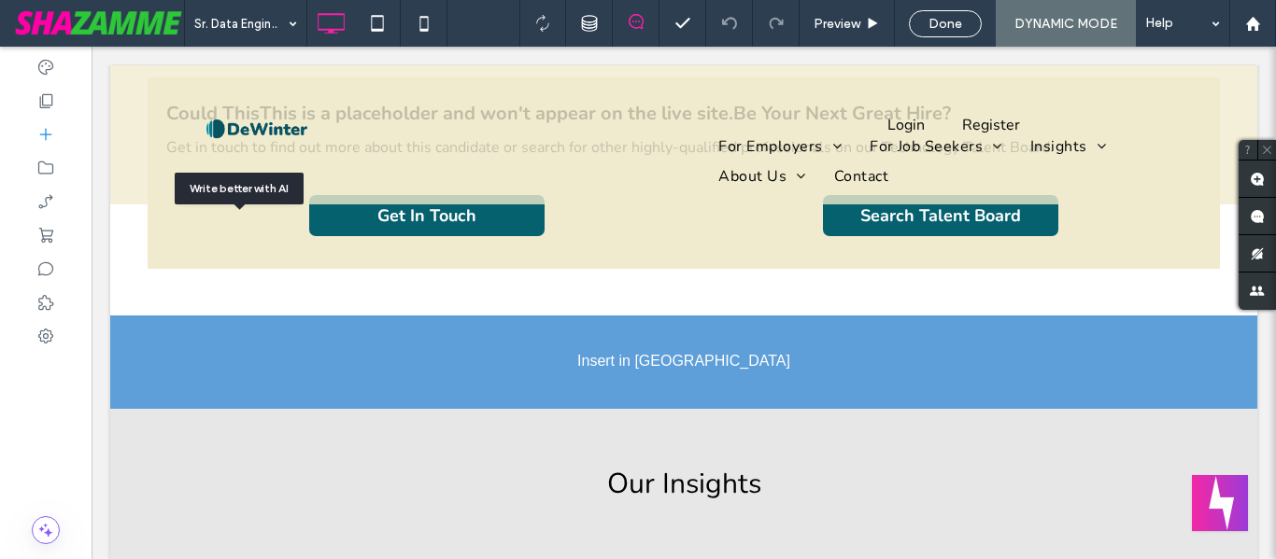
scroll to position [798, 0]
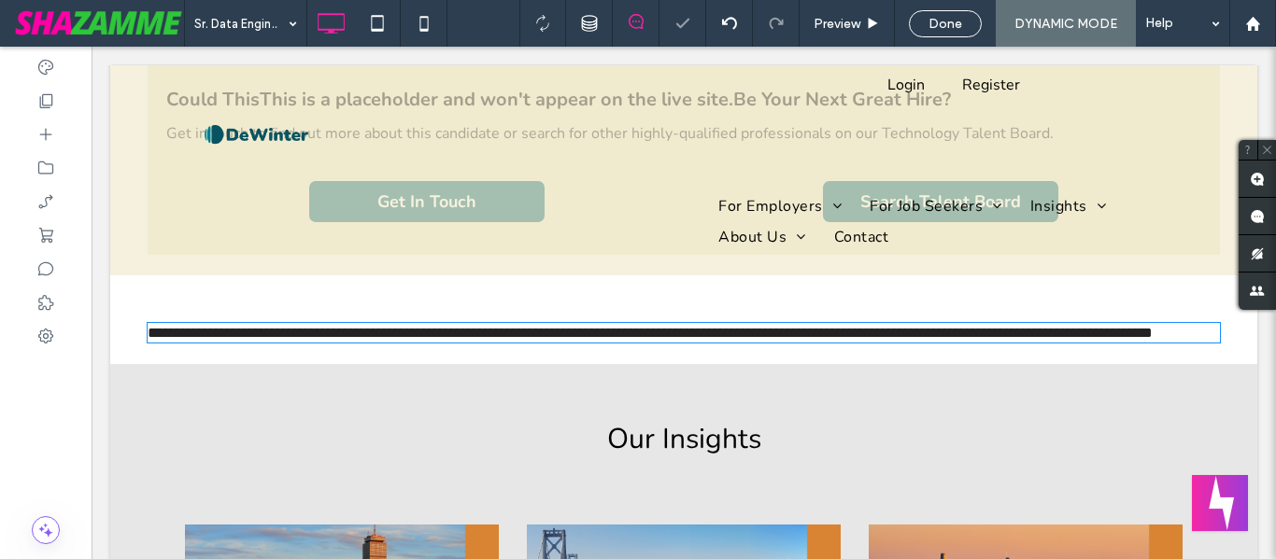
type input "******"
type input "**"
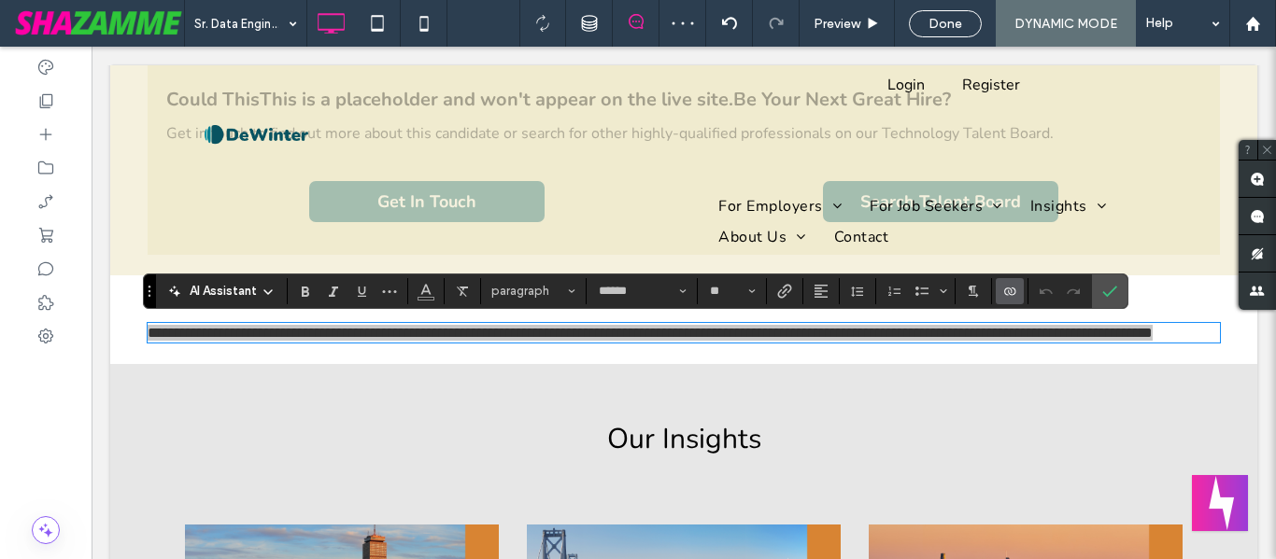
click at [1008, 294] on icon "Connect To Data" at bounding box center [1009, 291] width 15 height 15
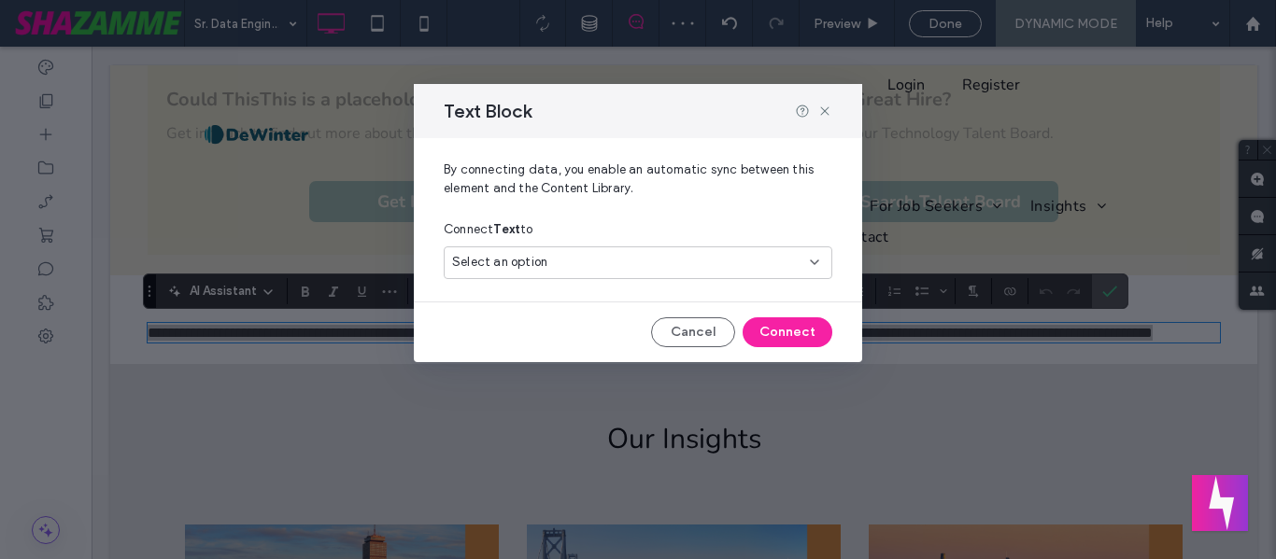
click at [718, 270] on div "Select an option" at bounding box center [626, 262] width 349 height 19
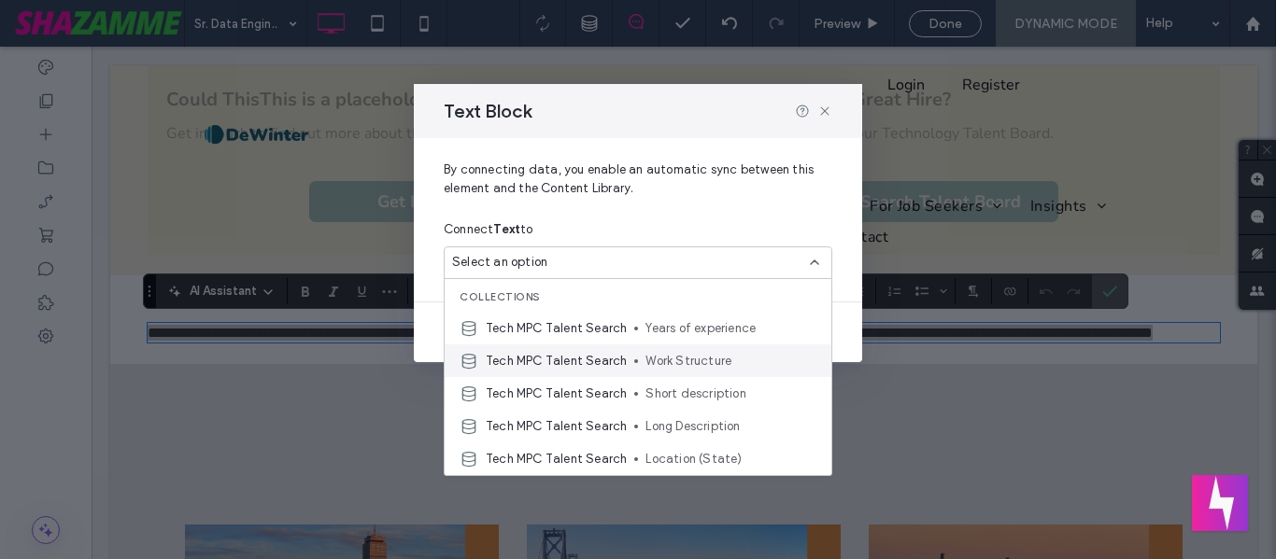
click at [660, 366] on span "Work Structure" at bounding box center [730, 361] width 171 height 19
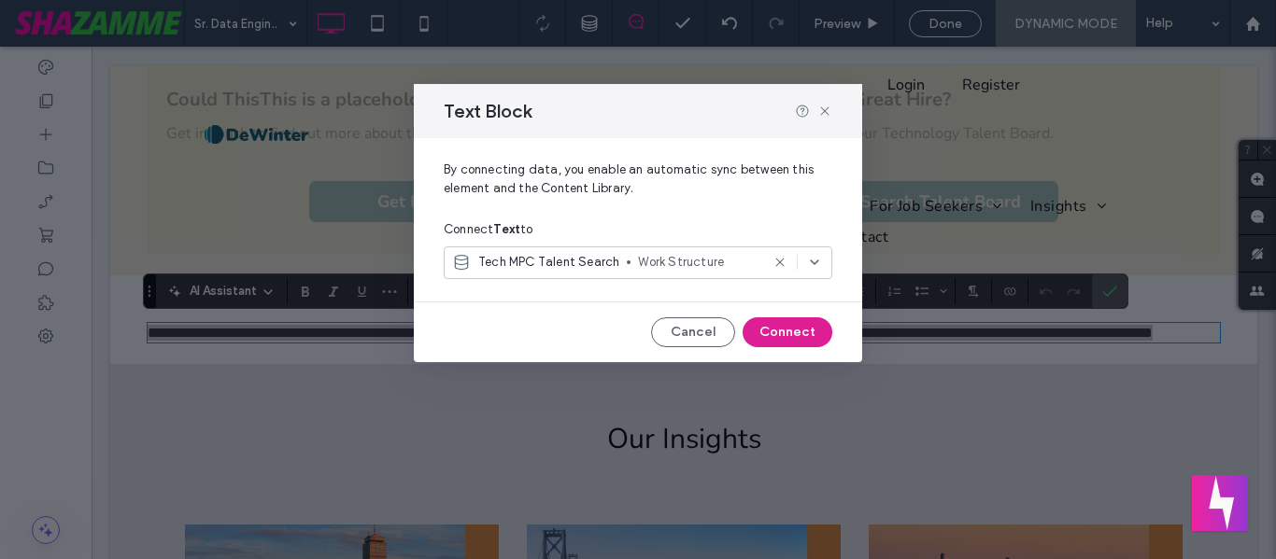
click at [773, 344] on button "Connect" at bounding box center [787, 333] width 90 height 30
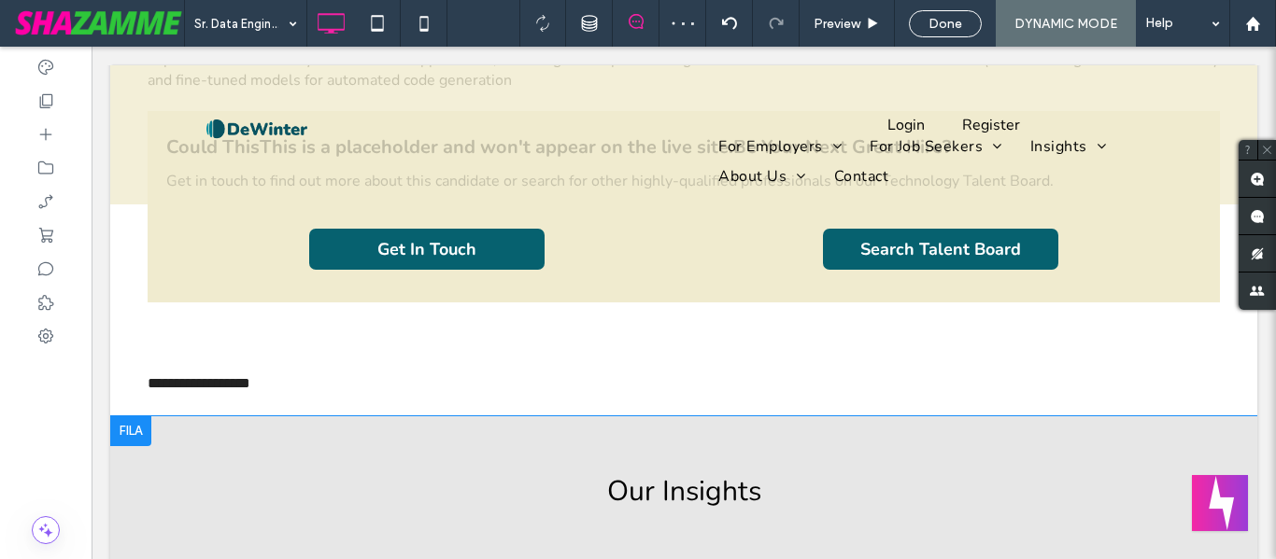
scroll to position [705, 0]
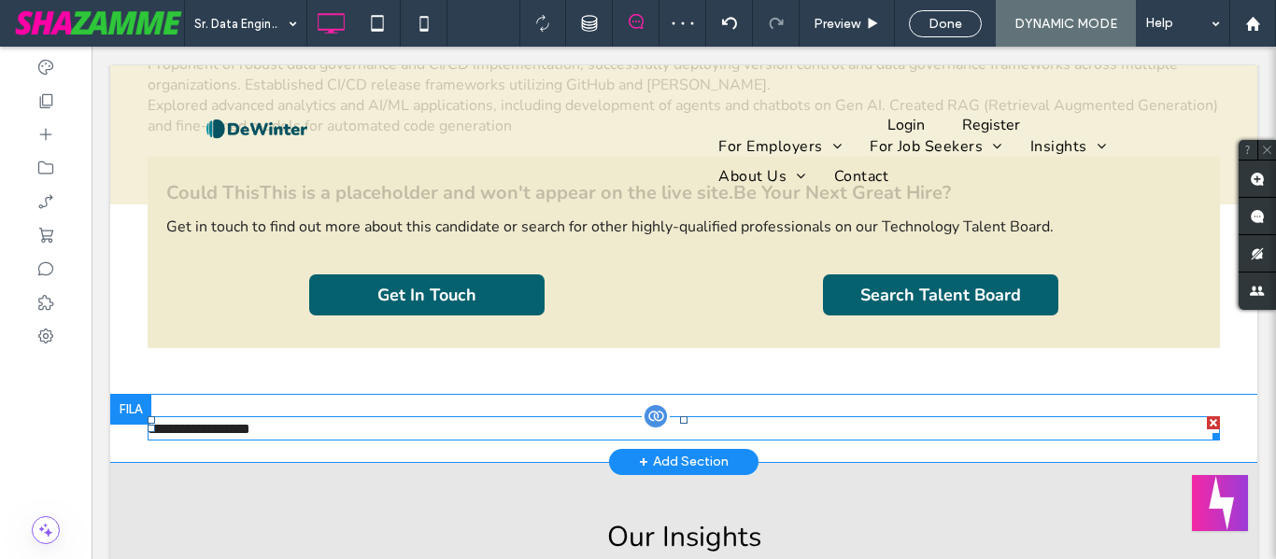
click at [490, 438] on p "**********" at bounding box center [684, 428] width 1072 height 21
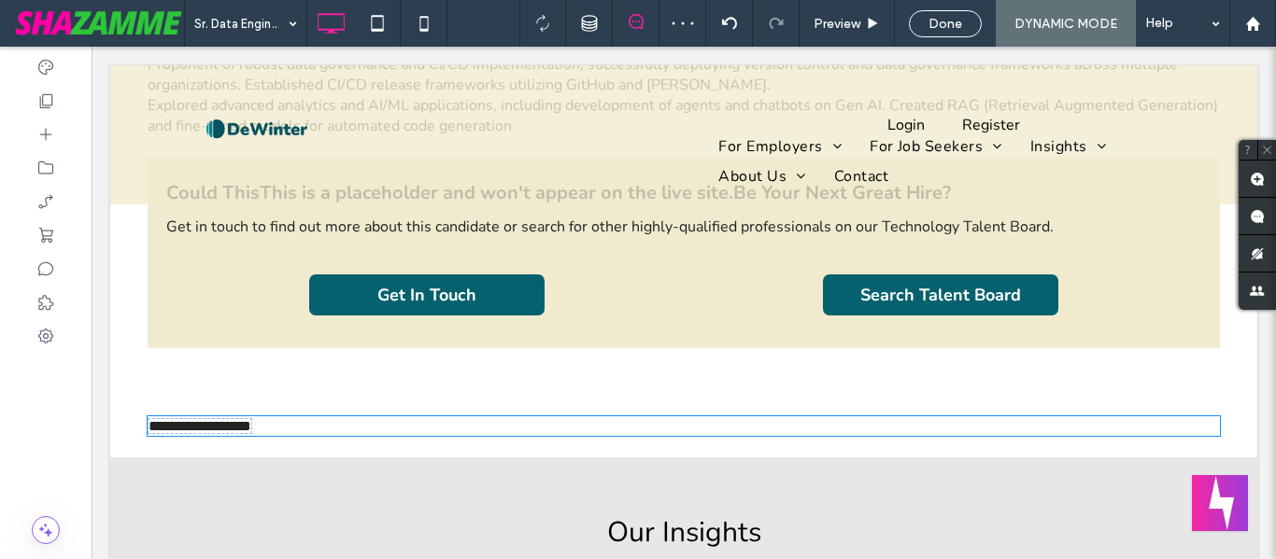
type input "******"
type input "**"
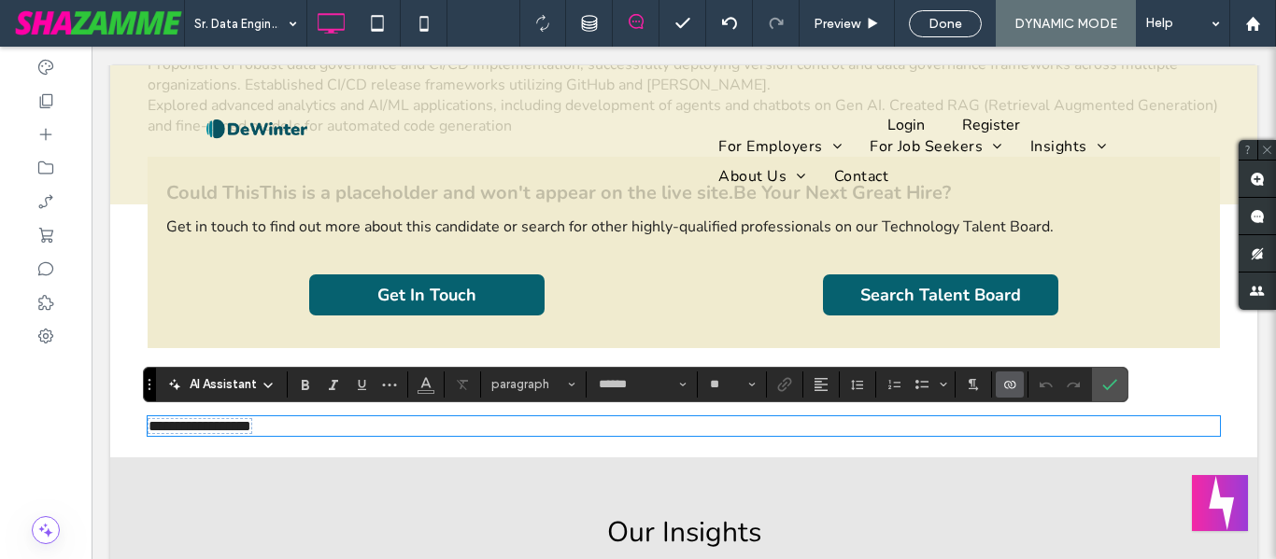
click at [1014, 388] on icon "Connect To Data" at bounding box center [1009, 384] width 15 height 15
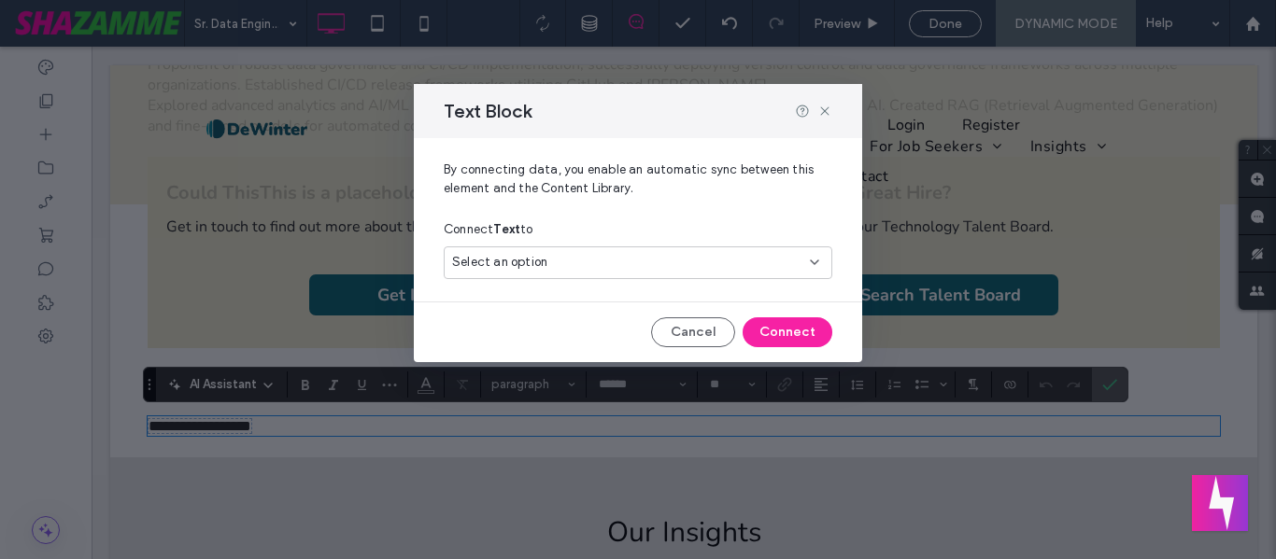
click at [667, 267] on div "Select an option" at bounding box center [626, 262] width 349 height 19
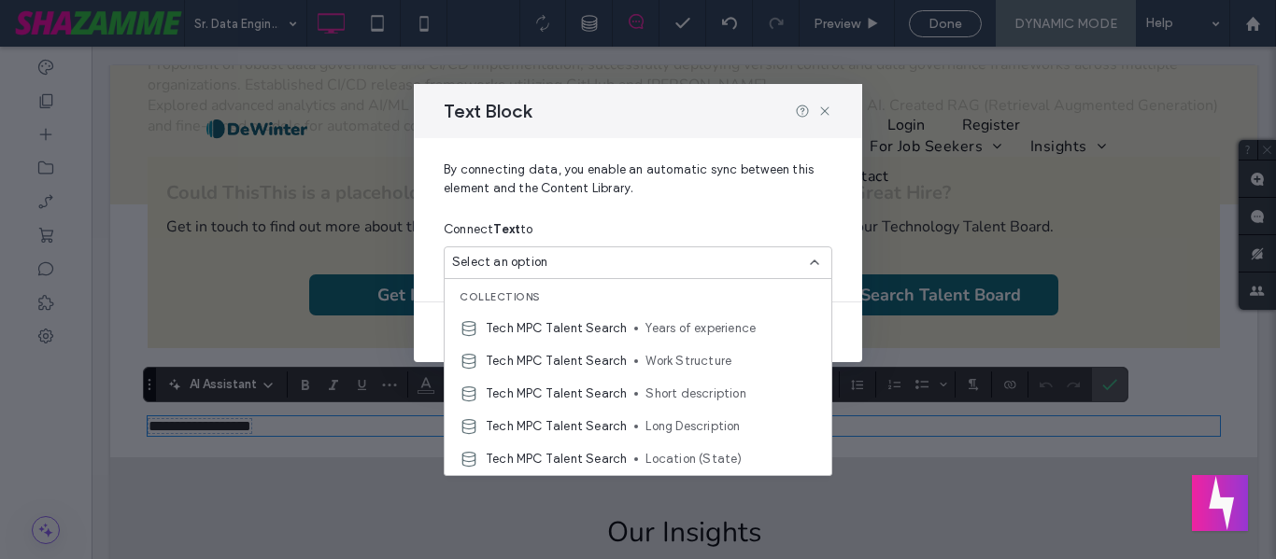
drag, startPoint x: 656, startPoint y: 101, endPoint x: 795, endPoint y: 87, distance: 139.8
click at [795, 87] on div "Text Block" at bounding box center [638, 111] width 448 height 54
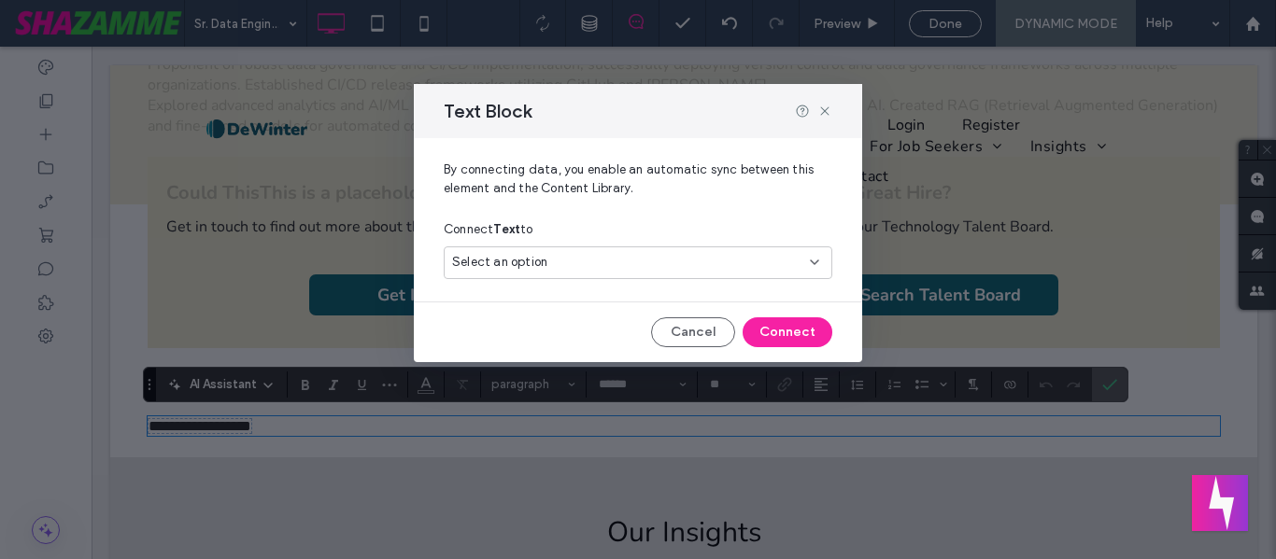
click at [806, 277] on div "Select an option" at bounding box center [638, 263] width 388 height 33
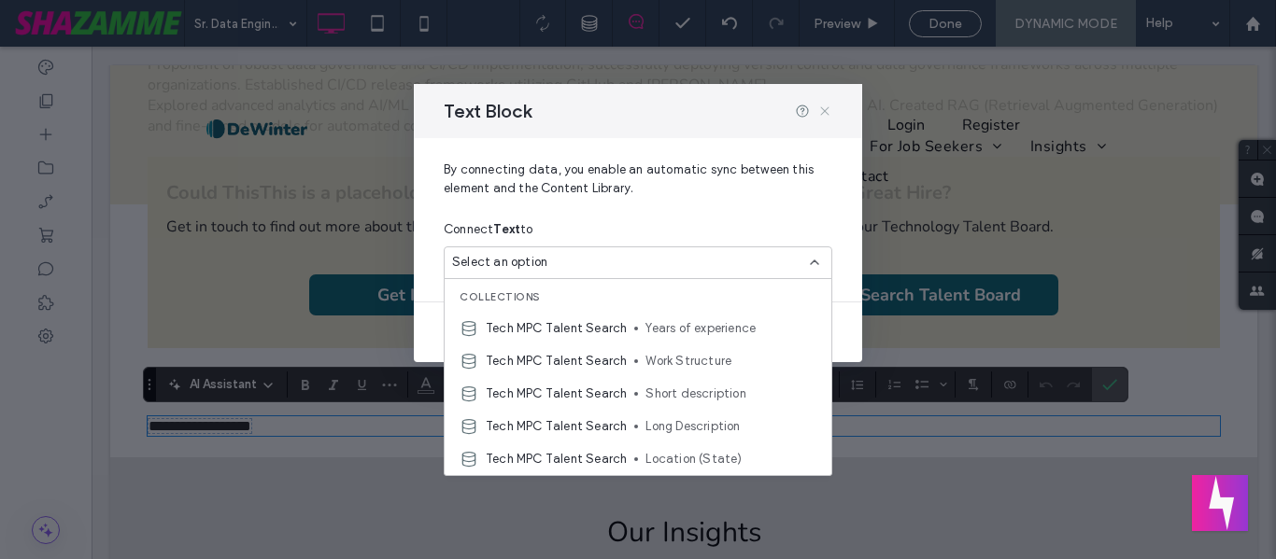
click at [825, 116] on icon at bounding box center [824, 111] width 15 height 15
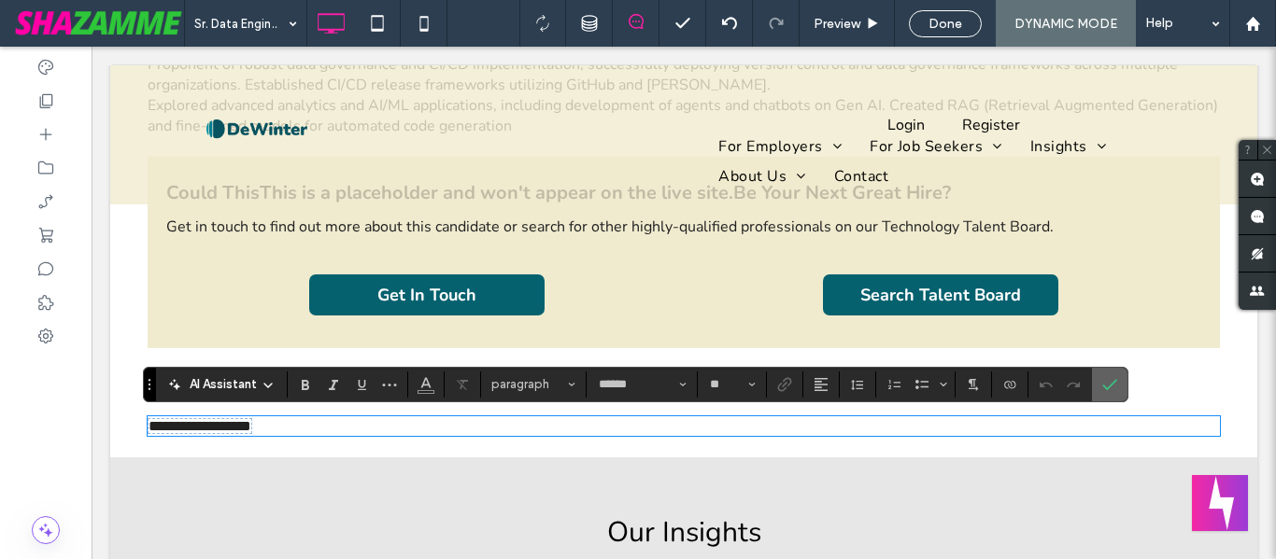
click at [1102, 387] on icon "Confirm" at bounding box center [1109, 384] width 15 height 15
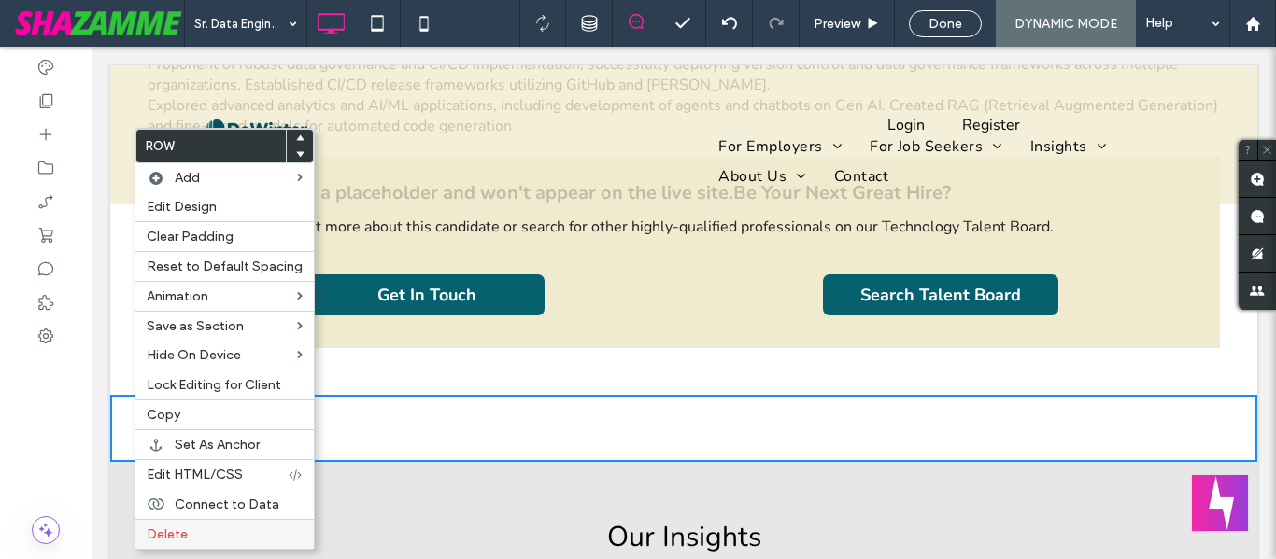
click at [181, 542] on span "Delete" at bounding box center [167, 535] width 41 height 16
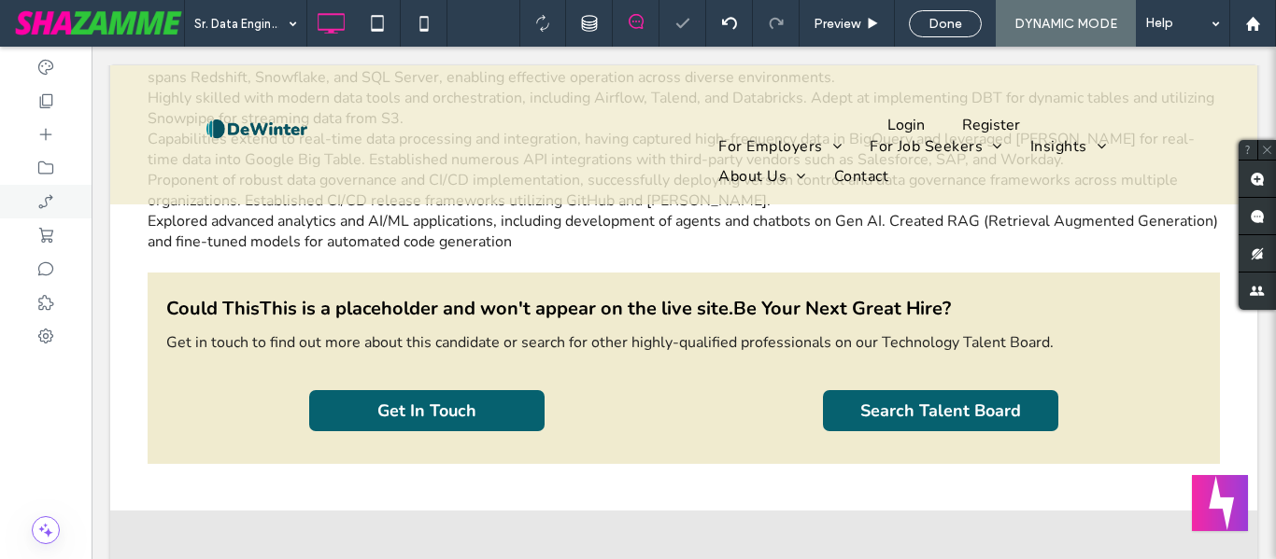
scroll to position [447, 0]
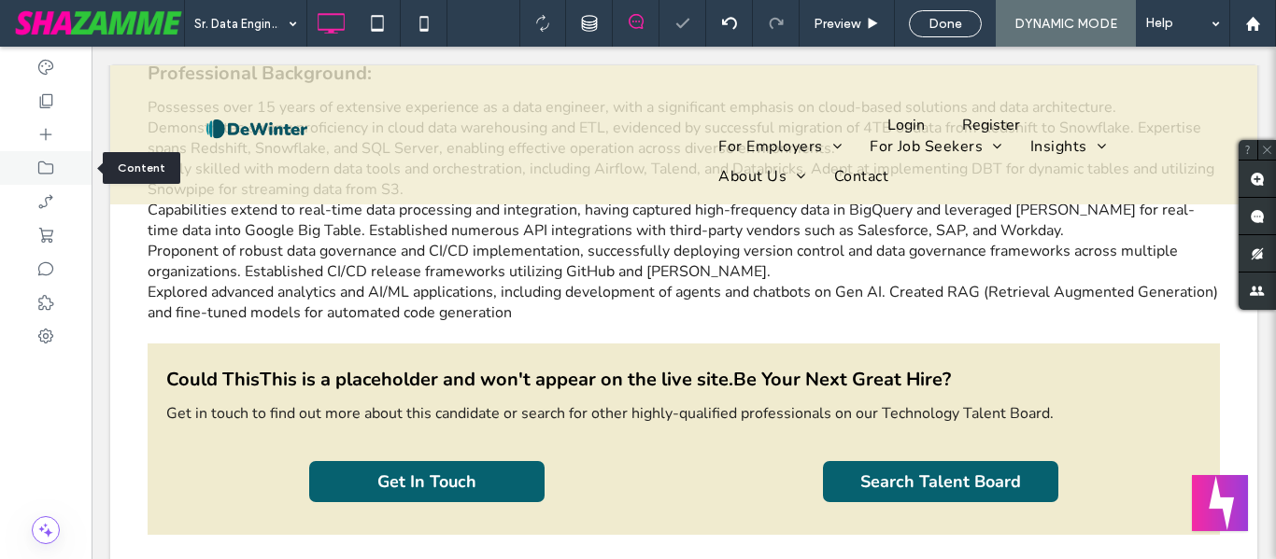
click at [55, 175] on div at bounding box center [46, 168] width 92 height 34
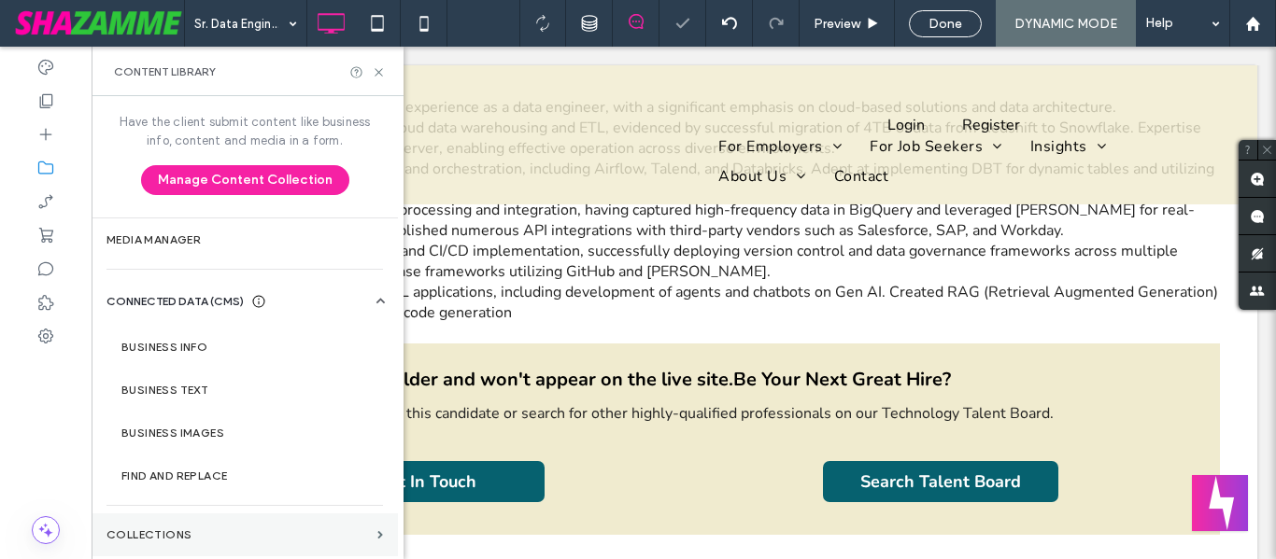
scroll to position [7, 0]
click at [189, 523] on section "Collections" at bounding box center [245, 534] width 306 height 43
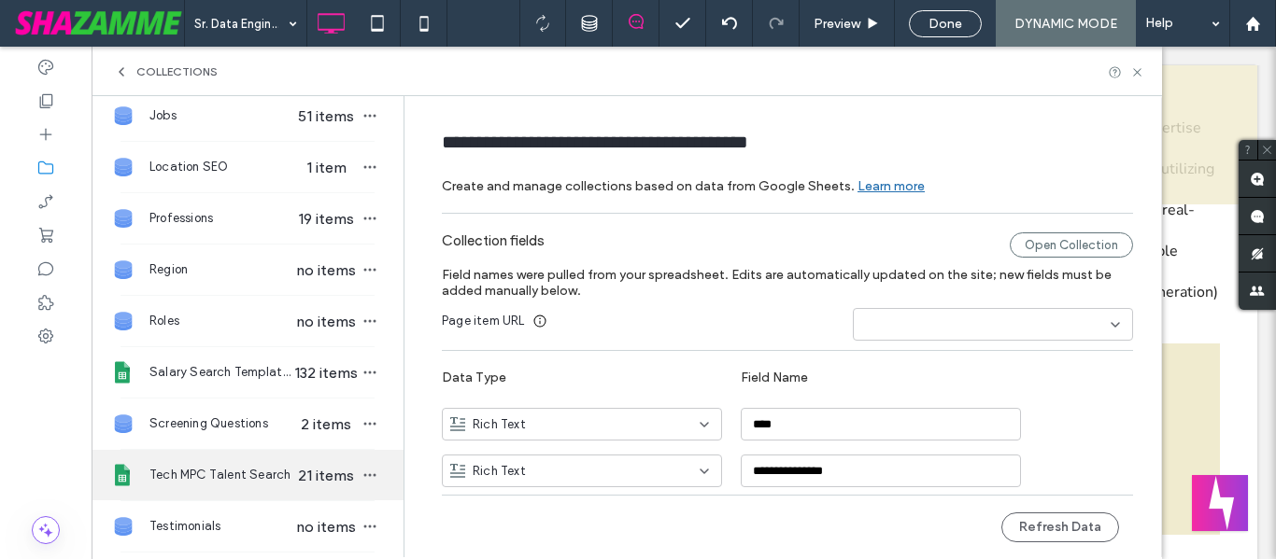
scroll to position [374, 0]
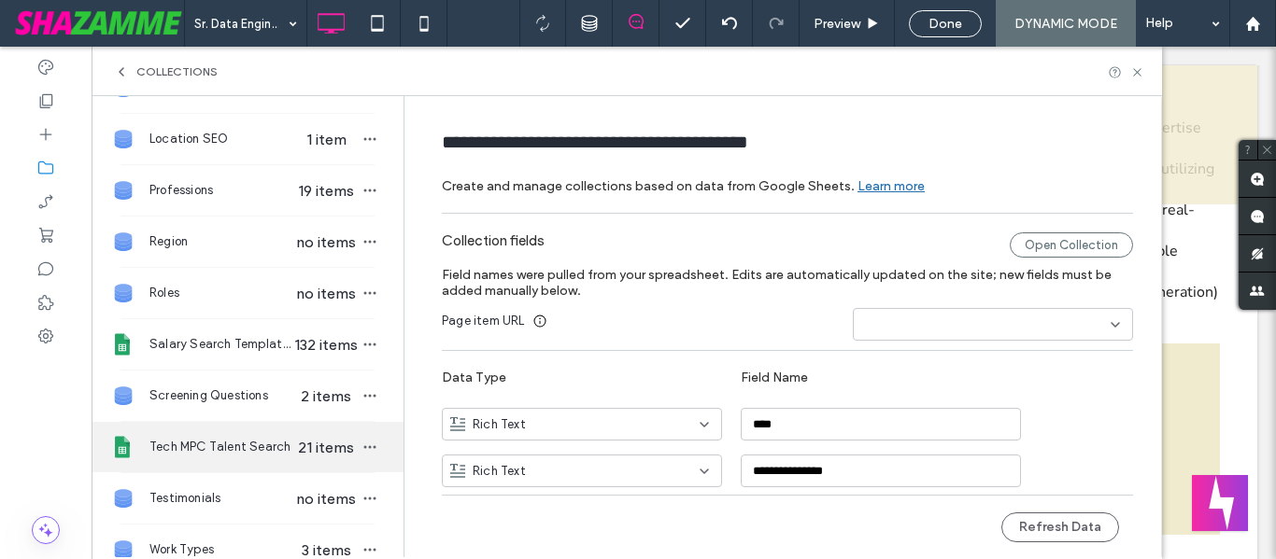
click at [247, 442] on span "Tech MPC Talent Search" at bounding box center [221, 447] width 144 height 19
type input "**********"
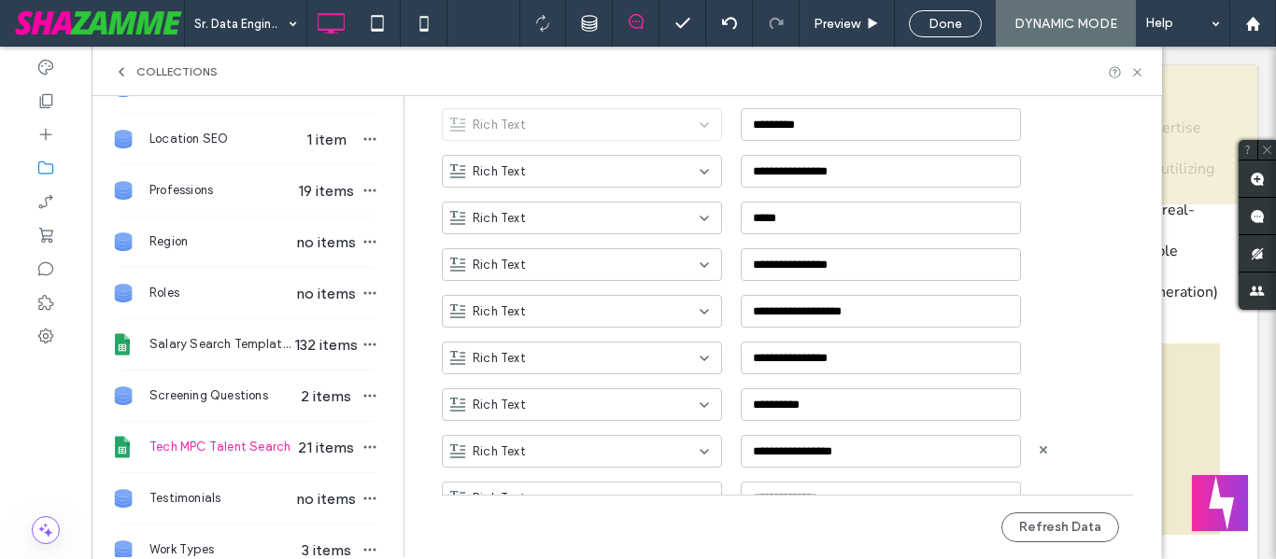
scroll to position [699, 0]
